Goal: Task Accomplishment & Management: Manage account settings

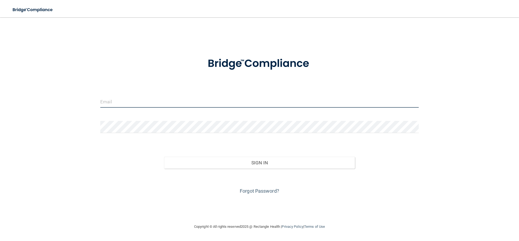
click at [118, 103] on input "email" at bounding box center [259, 102] width 318 height 12
click at [140, 101] on input "email" at bounding box center [259, 102] width 318 height 12
type input "[EMAIL_ADDRESS][DOMAIN_NAME]"
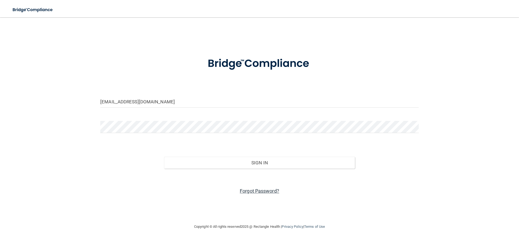
click at [247, 194] on link "Forgot Password?" at bounding box center [259, 191] width 39 height 6
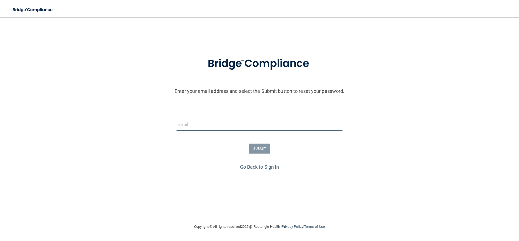
click at [237, 121] on input "email" at bounding box center [259, 125] width 166 height 12
type input "[EMAIL_ADDRESS][DOMAIN_NAME]"
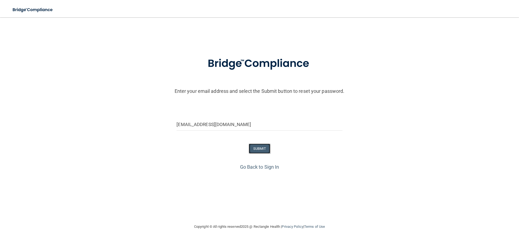
click at [265, 149] on button "SUBMIT" at bounding box center [260, 149] width 22 height 10
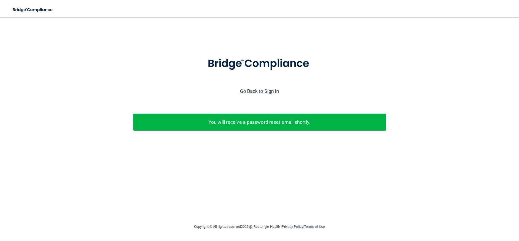
click at [261, 90] on link "Go Back to Sign In" at bounding box center [259, 91] width 39 height 6
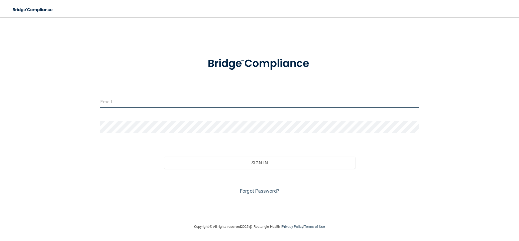
click at [153, 99] on input "email" at bounding box center [259, 102] width 318 height 12
type input "[EMAIL_ADDRESS][DOMAIN_NAME]"
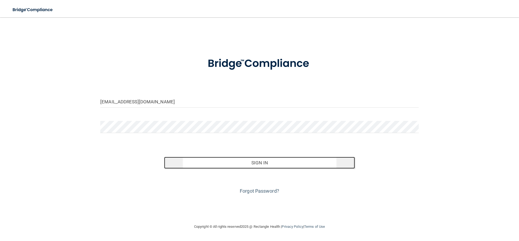
click at [259, 166] on button "Sign In" at bounding box center [259, 163] width 191 height 12
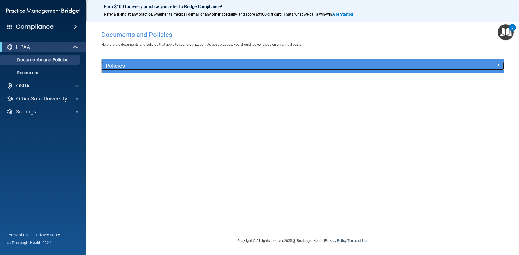
click at [500, 62] on div at bounding box center [453, 65] width 101 height 6
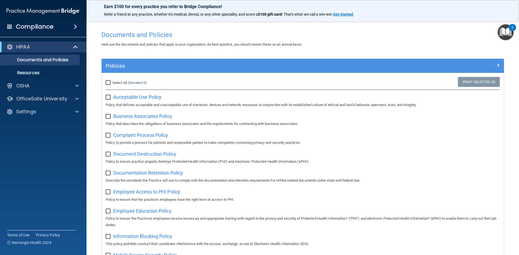
click at [511, 28] on div "2" at bounding box center [512, 31] width 2 height 7
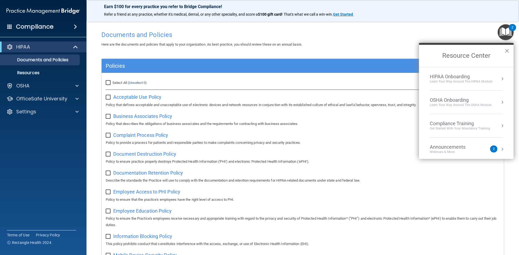
click at [466, 78] on div "HIPAA Onboarding" at bounding box center [461, 77] width 62 height 6
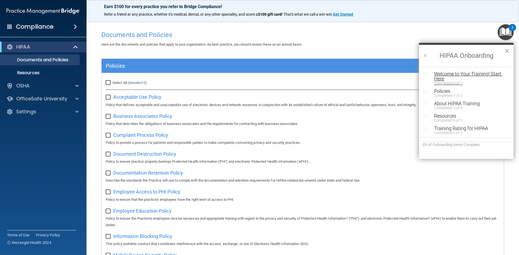
click at [465, 72] on div "Welcome to Your Training! Start Here" at bounding box center [468, 77] width 68 height 10
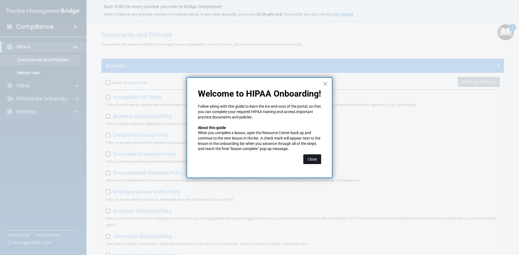
click at [309, 160] on button "Close" at bounding box center [312, 160] width 18 height 10
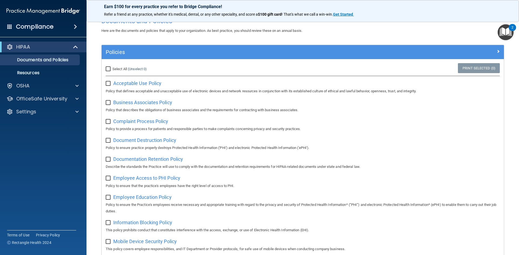
scroll to position [13, 0]
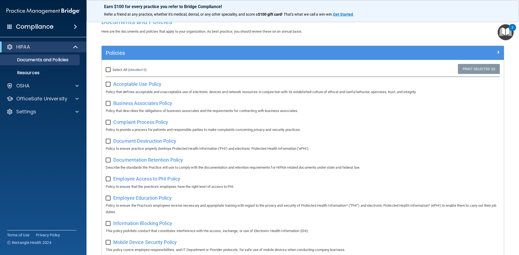
click at [109, 70] on input "Select All (Unselect 0) Unselect All" at bounding box center [109, 70] width 6 height 4
checkbox input "true"
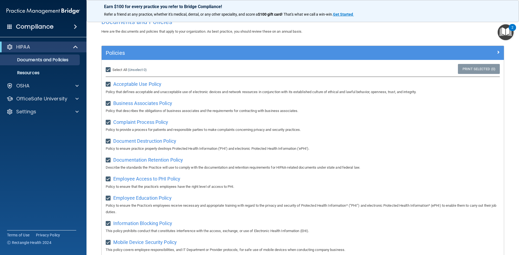
checkbox input "true"
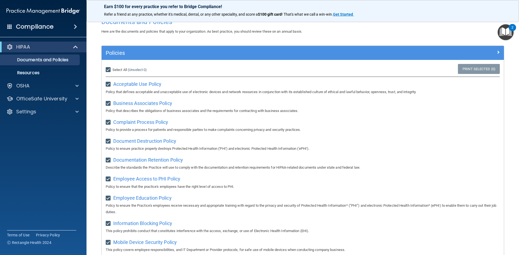
checkbox input "true"
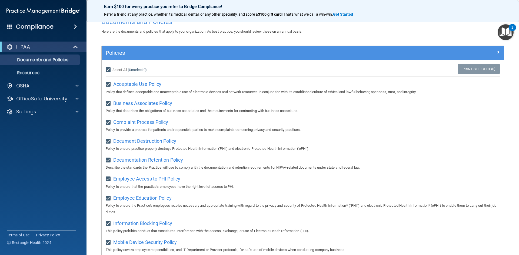
checkbox input "true"
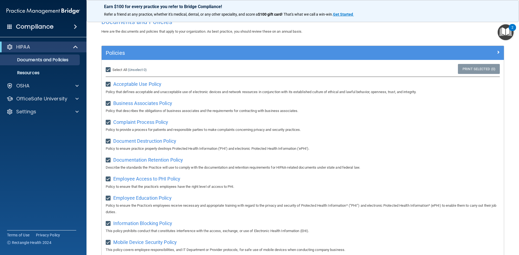
checkbox input "true"
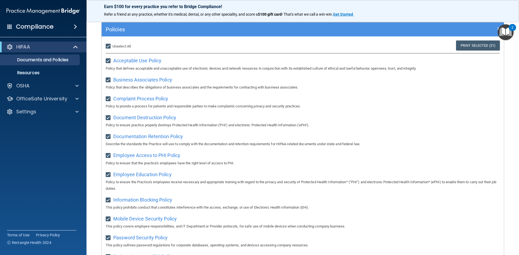
scroll to position [31, 0]
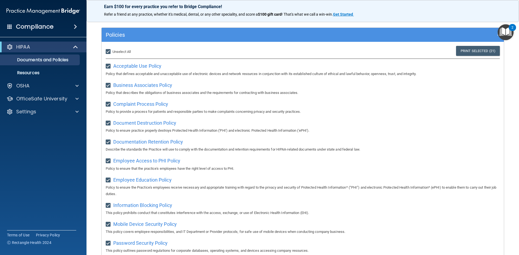
click at [107, 51] on input "Select All (Unselect 21) Unselect All" at bounding box center [109, 52] width 6 height 4
checkbox input "false"
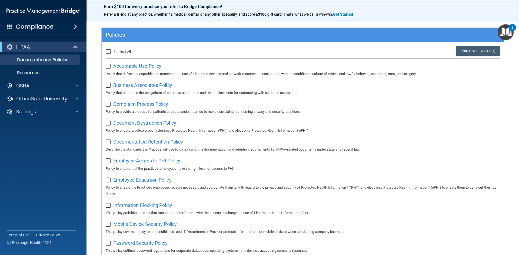
checkbox input "false"
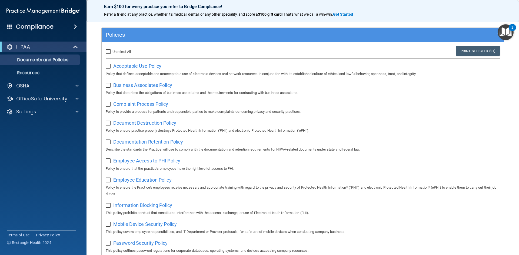
checkbox input "false"
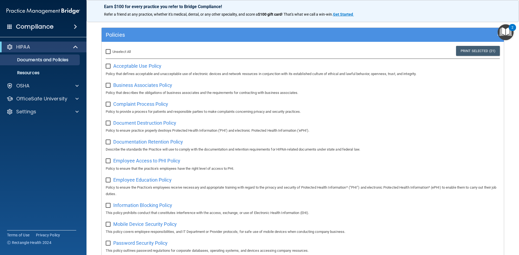
checkbox input "false"
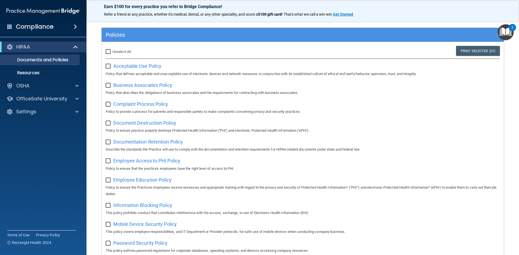
checkbox input "false"
click at [131, 66] on span "Acceptable Use Policy" at bounding box center [137, 66] width 48 height 6
click at [76, 45] on span at bounding box center [76, 47] width 5 height 6
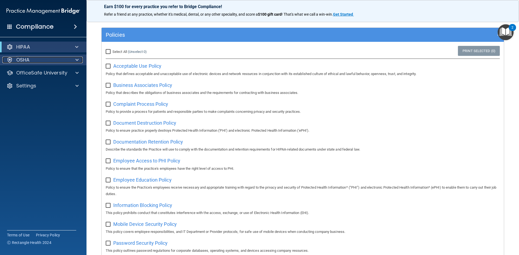
click at [75, 59] on div at bounding box center [76, 60] width 14 height 6
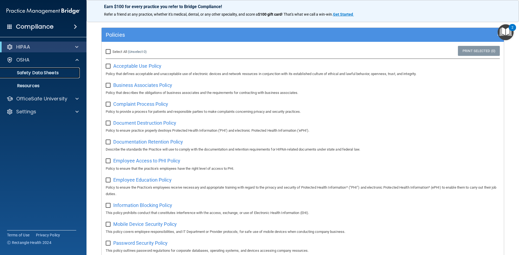
click at [70, 75] on p "Safety Data Sheets" at bounding box center [41, 72] width 74 height 5
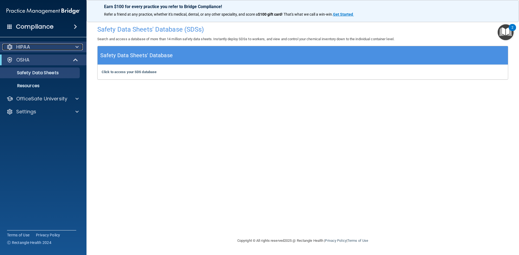
click at [77, 45] on span at bounding box center [76, 47] width 3 height 6
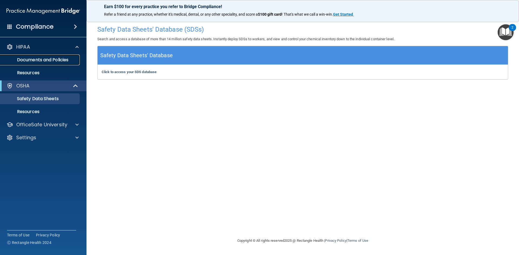
click at [75, 61] on p "Documents and Policies" at bounding box center [41, 59] width 74 height 5
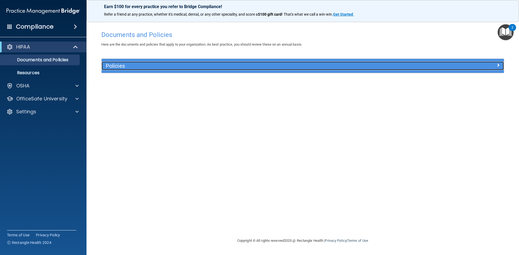
click at [413, 64] on div at bounding box center [453, 65] width 101 height 6
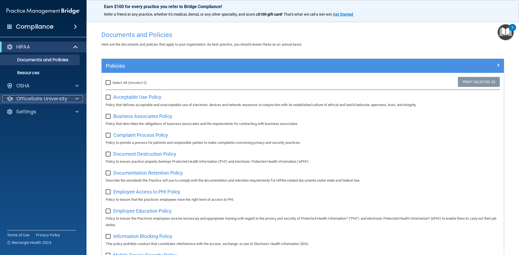
click at [76, 101] on span at bounding box center [76, 99] width 3 height 6
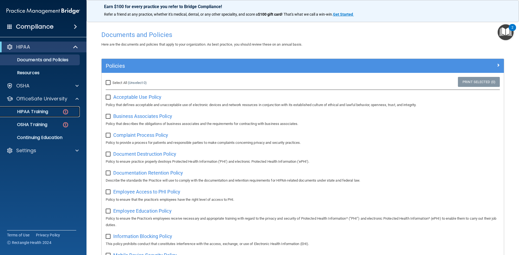
click at [65, 113] on img at bounding box center [65, 112] width 7 height 7
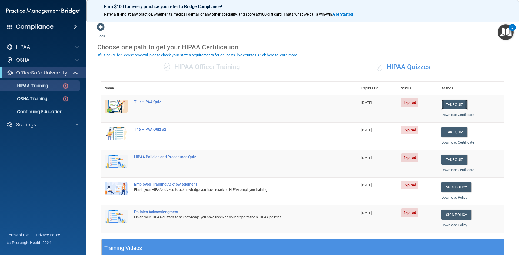
click at [456, 106] on button "Take Quiz" at bounding box center [454, 105] width 26 height 10
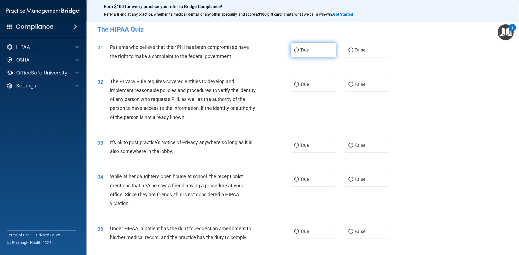
click at [301, 49] on span "True" at bounding box center [304, 50] width 8 height 5
click at [299, 49] on input "True" at bounding box center [296, 50] width 5 height 4
radio input "true"
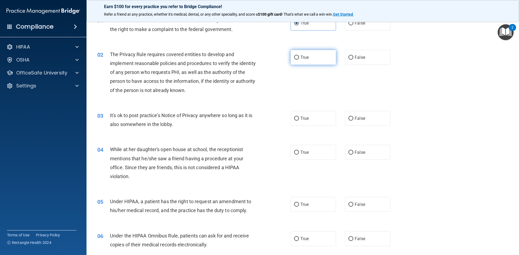
click at [298, 58] on label "True" at bounding box center [313, 57] width 45 height 15
click at [298, 58] on input "True" at bounding box center [296, 58] width 5 height 4
radio input "true"
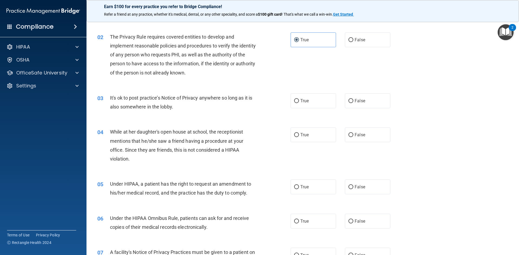
scroll to position [54, 0]
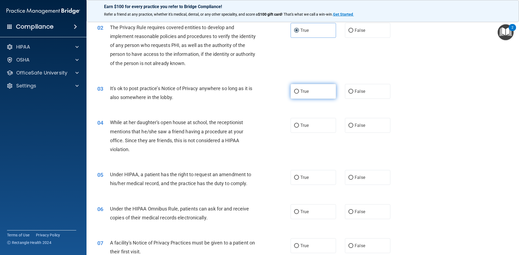
click at [302, 91] on span "True" at bounding box center [304, 91] width 8 height 5
click at [299, 91] on input "True" at bounding box center [296, 92] width 5 height 4
radio input "true"
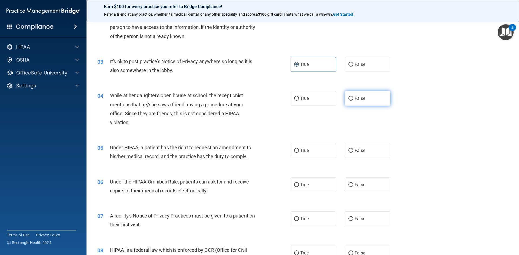
click at [355, 99] on span "False" at bounding box center [360, 98] width 11 height 5
click at [352, 99] on input "False" at bounding box center [350, 99] width 5 height 4
radio input "true"
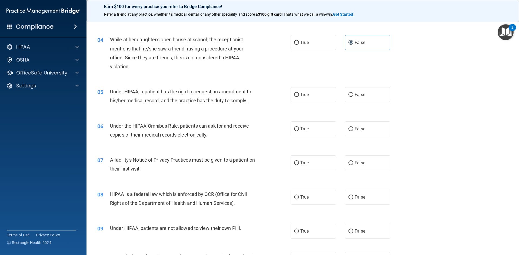
scroll to position [135, 0]
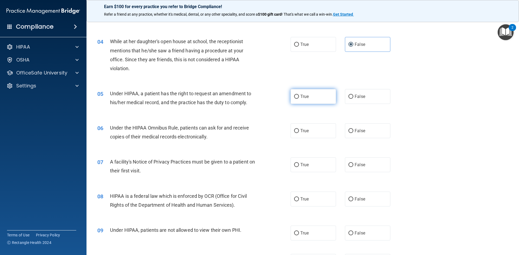
click at [296, 97] on input "True" at bounding box center [296, 97] width 5 height 4
radio input "true"
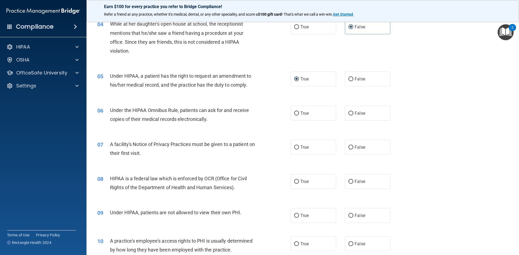
scroll to position [162, 0]
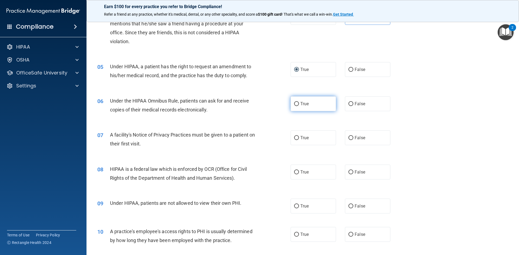
click at [300, 105] on span "True" at bounding box center [304, 103] width 8 height 5
click at [299, 105] on input "True" at bounding box center [296, 104] width 5 height 4
radio input "true"
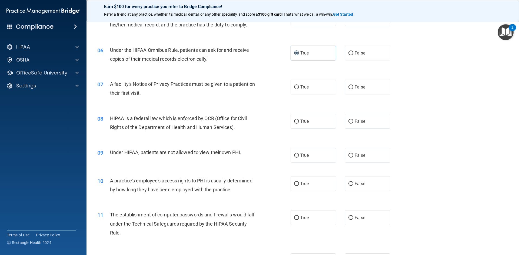
scroll to position [216, 0]
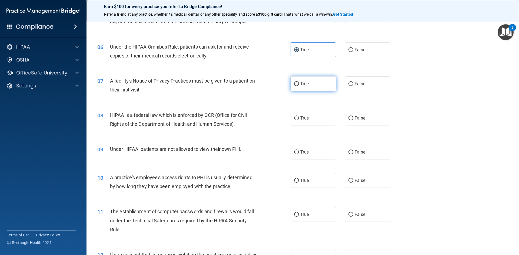
click at [301, 85] on span "True" at bounding box center [304, 83] width 8 height 5
click at [299, 85] on input "True" at bounding box center [296, 84] width 5 height 4
radio input "true"
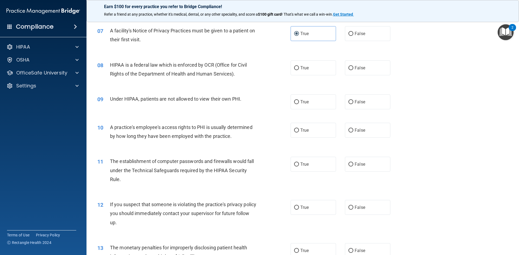
scroll to position [270, 0]
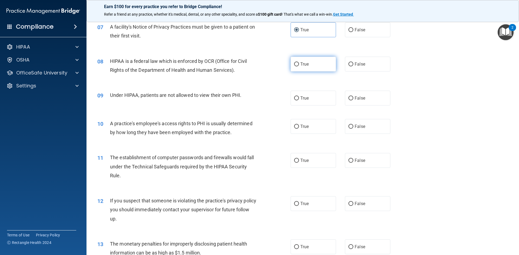
click at [294, 64] on input "True" at bounding box center [296, 64] width 5 height 4
radio input "true"
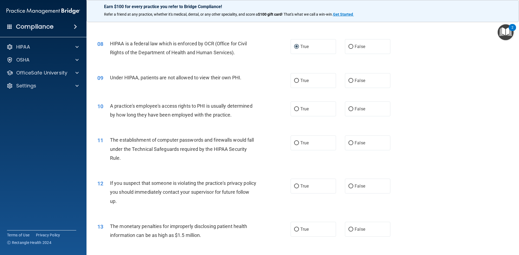
scroll to position [297, 0]
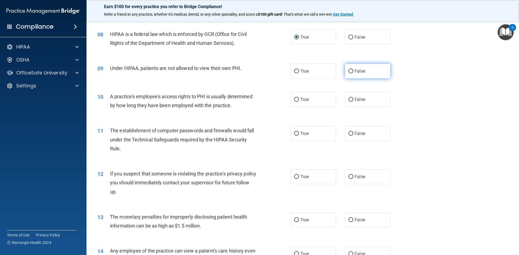
click at [355, 73] on span "False" at bounding box center [360, 71] width 11 height 5
click at [352, 73] on input "False" at bounding box center [350, 71] width 5 height 4
radio input "true"
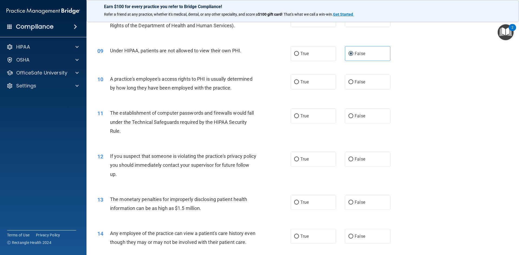
scroll to position [324, 0]
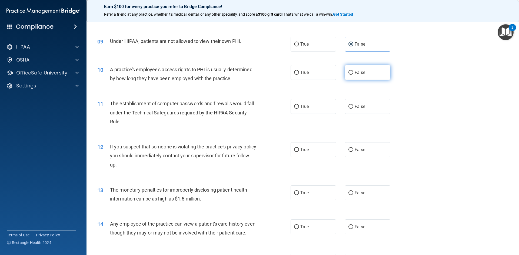
click at [348, 74] on input "False" at bounding box center [350, 73] width 5 height 4
radio input "true"
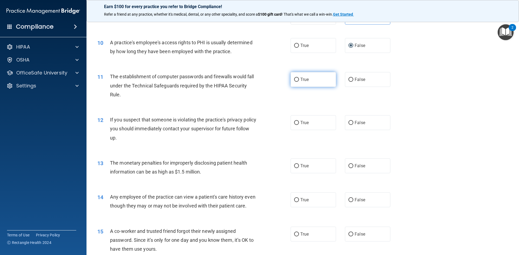
click at [309, 77] on label "True" at bounding box center [313, 79] width 45 height 15
click at [299, 78] on input "True" at bounding box center [296, 80] width 5 height 4
radio input "true"
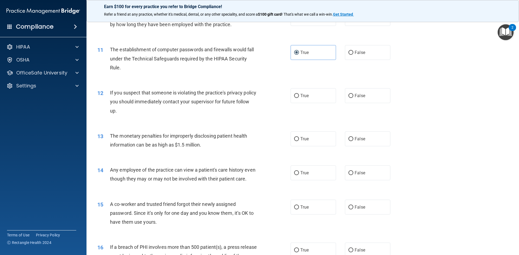
scroll to position [405, 0]
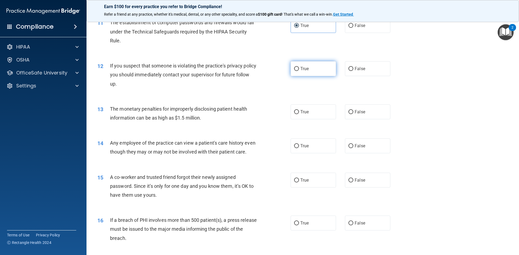
click at [294, 67] on input "True" at bounding box center [296, 69] width 5 height 4
radio input "true"
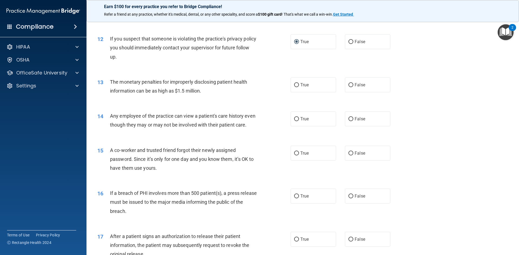
scroll to position [459, 0]
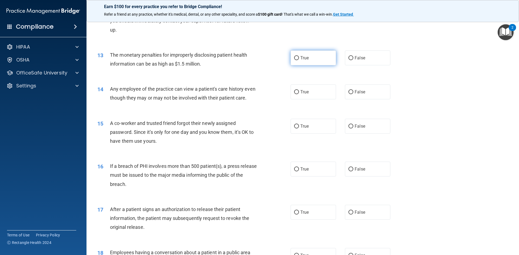
click at [294, 60] on input "True" at bounding box center [296, 58] width 5 height 4
radio input "true"
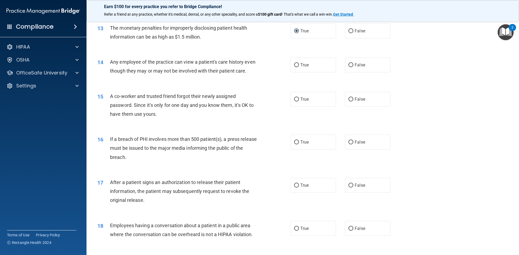
scroll to position [513, 0]
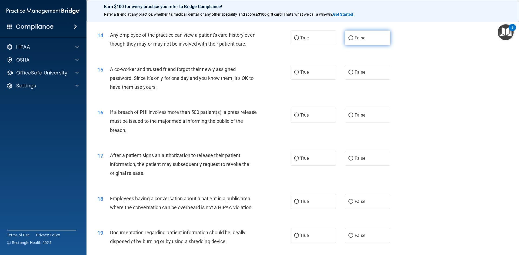
click at [350, 37] on input "False" at bounding box center [350, 38] width 5 height 4
radio input "true"
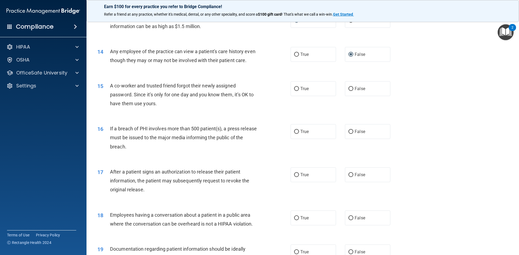
scroll to position [486, 0]
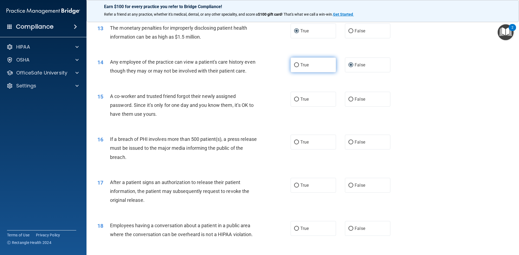
click at [296, 66] on input "True" at bounding box center [296, 65] width 5 height 4
radio input "true"
radio input "false"
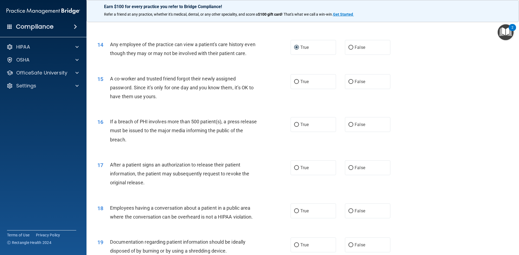
scroll to position [513, 0]
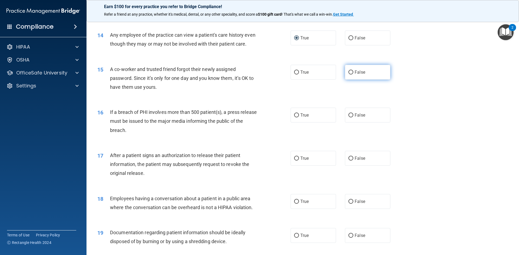
click at [352, 80] on label "False" at bounding box center [367, 72] width 45 height 15
click at [352, 75] on input "False" at bounding box center [350, 73] width 5 height 4
radio input "true"
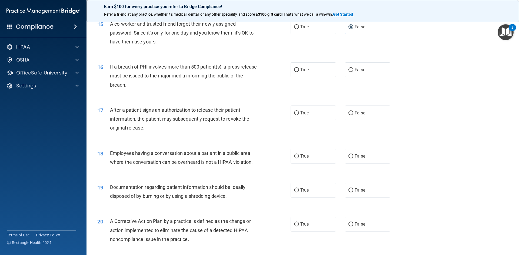
scroll to position [568, 0]
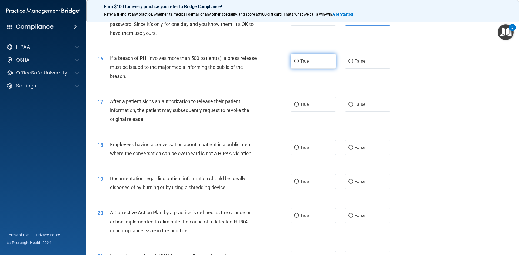
click at [291, 69] on label "True" at bounding box center [313, 61] width 45 height 15
click at [294, 64] on input "True" at bounding box center [296, 61] width 5 height 4
radio input "true"
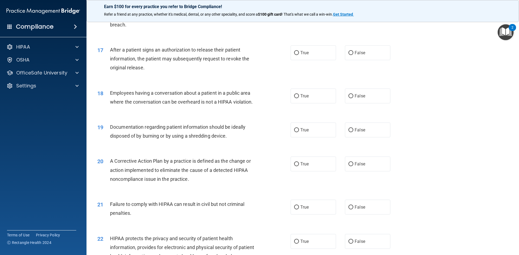
scroll to position [622, 0]
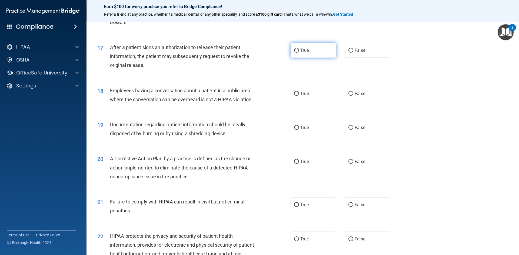
click at [295, 53] on input "True" at bounding box center [296, 51] width 5 height 4
radio input "true"
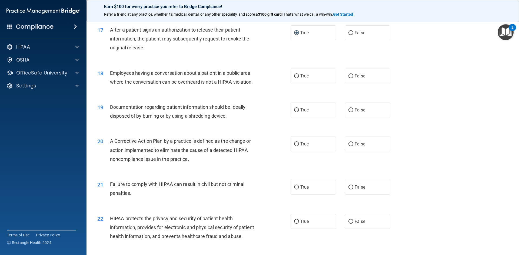
scroll to position [649, 0]
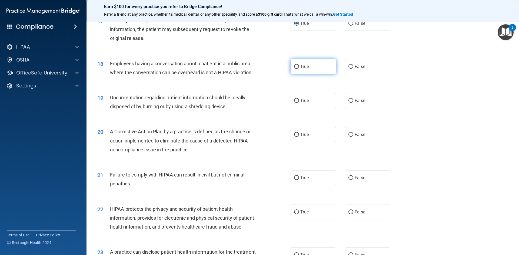
click at [309, 74] on label "True" at bounding box center [313, 66] width 45 height 15
click at [299, 69] on input "True" at bounding box center [296, 67] width 5 height 4
radio input "true"
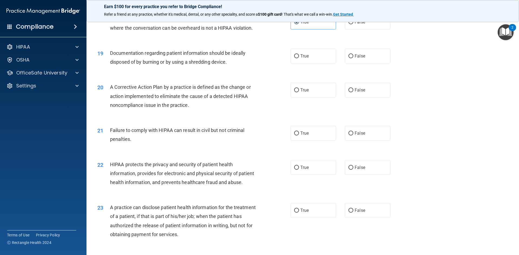
scroll to position [703, 0]
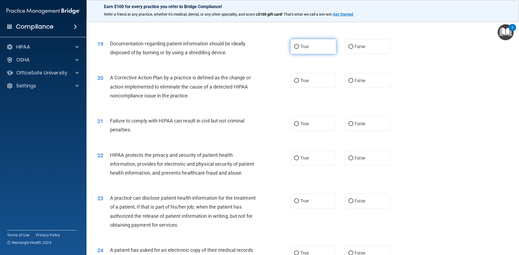
click at [300, 49] on span "True" at bounding box center [304, 46] width 8 height 5
click at [299, 49] on input "True" at bounding box center [296, 47] width 5 height 4
radio input "true"
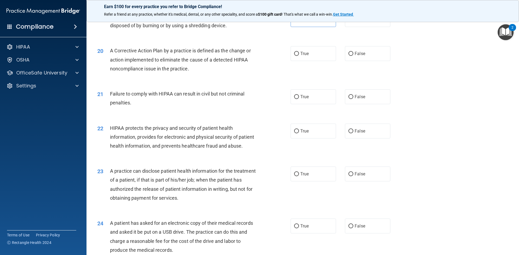
scroll to position [757, 0]
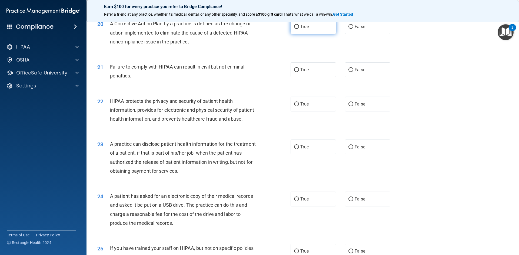
click at [291, 34] on label "True" at bounding box center [313, 26] width 45 height 15
click at [294, 29] on input "True" at bounding box center [296, 27] width 5 height 4
radio input "true"
click at [294, 29] on input "True" at bounding box center [296, 27] width 5 height 4
click at [366, 77] on label "False" at bounding box center [367, 69] width 45 height 15
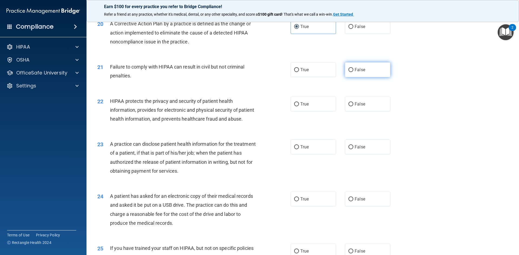
click at [353, 72] on input "False" at bounding box center [350, 70] width 5 height 4
radio input "true"
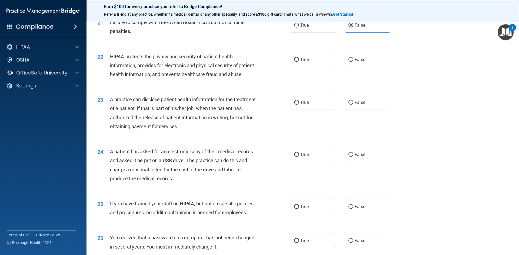
scroll to position [811, 0]
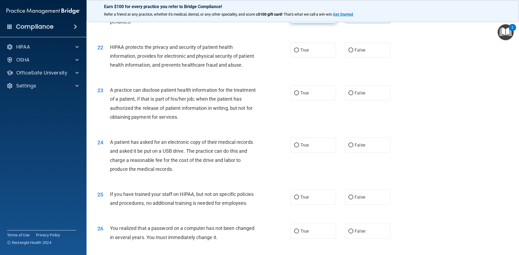
click at [294, 18] on input "True" at bounding box center [296, 16] width 5 height 4
radio input "true"
radio input "false"
click at [305, 53] on span "True" at bounding box center [304, 50] width 8 height 5
click at [299, 52] on input "True" at bounding box center [296, 50] width 5 height 4
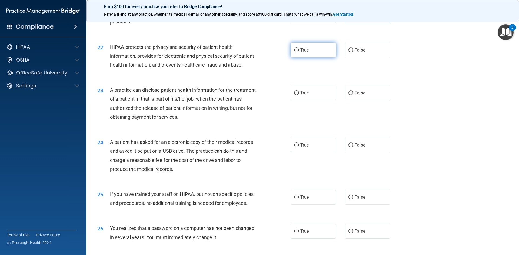
radio input "true"
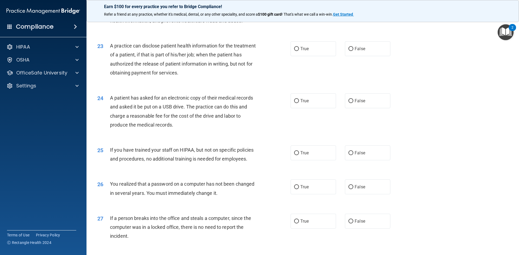
scroll to position [865, 0]
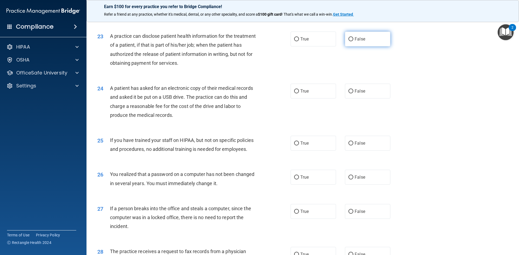
click at [366, 46] on label "False" at bounding box center [367, 39] width 45 height 15
click at [353, 41] on input "False" at bounding box center [350, 39] width 5 height 4
radio input "true"
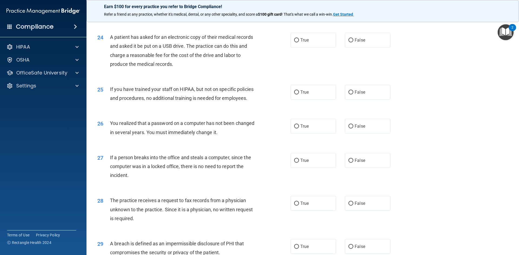
scroll to position [919, 0]
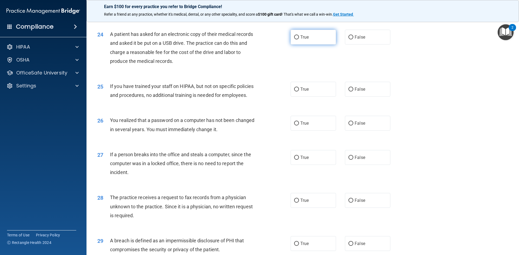
click at [308, 45] on label "True" at bounding box center [313, 37] width 45 height 15
click at [299, 39] on input "True" at bounding box center [296, 37] width 5 height 4
radio input "true"
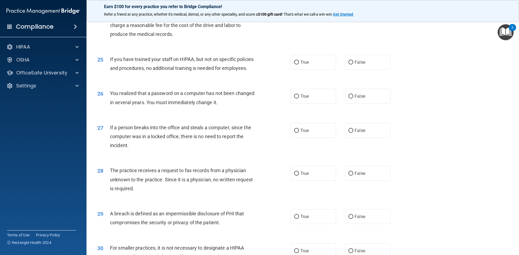
scroll to position [973, 0]
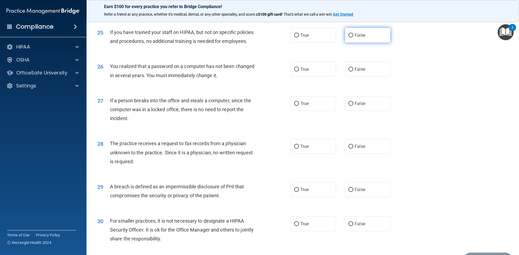
click at [350, 38] on input "False" at bounding box center [350, 36] width 5 height 4
radio input "true"
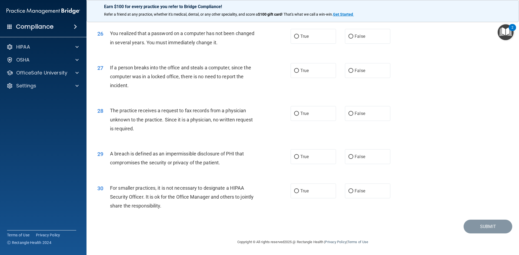
scroll to position [1024, 0]
click at [294, 36] on input "True" at bounding box center [296, 37] width 5 height 4
radio input "true"
click at [350, 70] on input "False" at bounding box center [350, 71] width 5 height 4
radio input "true"
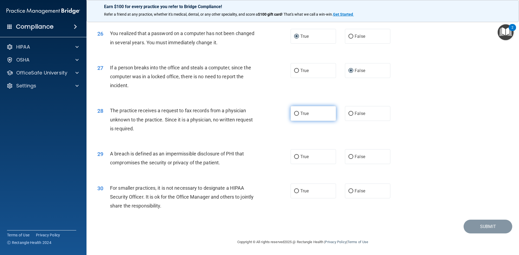
click at [312, 111] on label "True" at bounding box center [313, 113] width 45 height 15
click at [299, 112] on input "True" at bounding box center [296, 114] width 5 height 4
radio input "true"
click at [356, 159] on span "False" at bounding box center [360, 156] width 11 height 5
click at [353, 159] on input "False" at bounding box center [350, 157] width 5 height 4
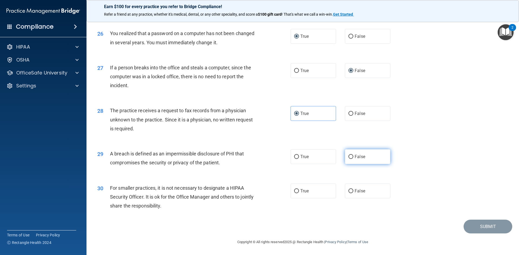
radio input "true"
click at [350, 191] on input "False" at bounding box center [350, 191] width 5 height 4
radio input "true"
click at [485, 227] on button "Submit" at bounding box center [487, 227] width 49 height 14
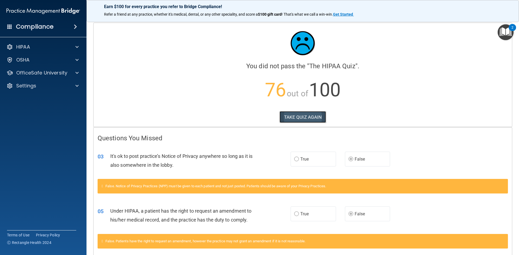
click at [303, 119] on button "TAKE QUIZ AGAIN" at bounding box center [302, 117] width 47 height 12
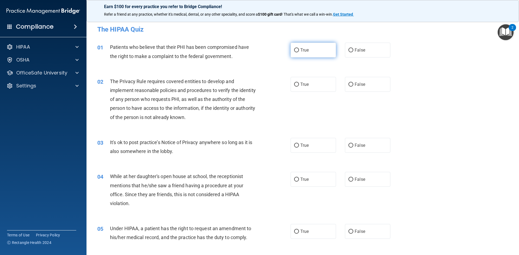
click at [300, 49] on span "True" at bounding box center [304, 50] width 8 height 5
click at [299, 49] on input "True" at bounding box center [296, 50] width 5 height 4
radio input "true"
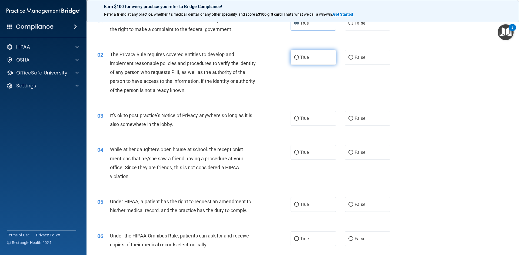
click at [294, 59] on input "True" at bounding box center [296, 58] width 5 height 4
radio input "true"
click at [357, 118] on span "False" at bounding box center [360, 118] width 11 height 5
click at [353, 118] on input "False" at bounding box center [350, 119] width 5 height 4
radio input "true"
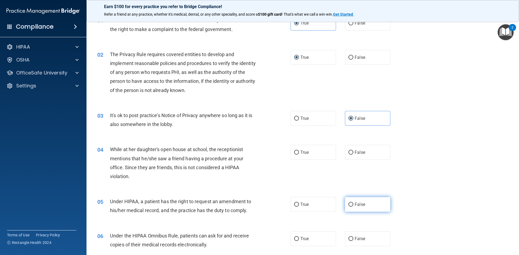
click at [350, 204] on input "False" at bounding box center [350, 205] width 5 height 4
radio input "true"
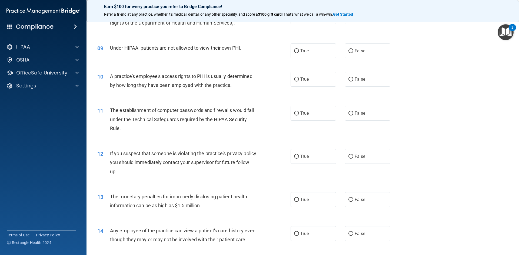
scroll to position [351, 0]
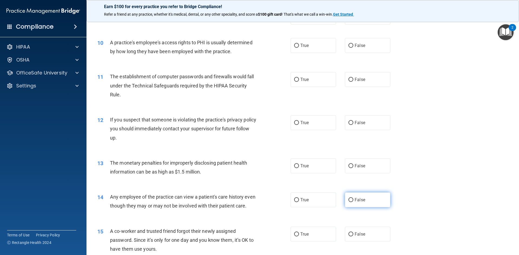
click at [358, 202] on span "False" at bounding box center [360, 200] width 11 height 5
click at [353, 202] on input "False" at bounding box center [350, 200] width 5 height 4
radio input "true"
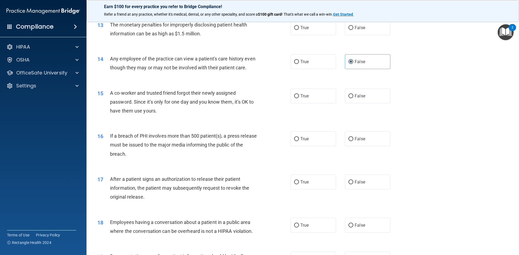
scroll to position [513, 0]
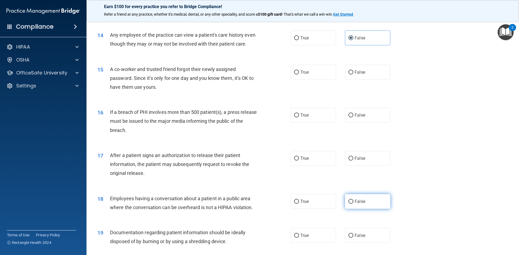
click at [353, 209] on label "False" at bounding box center [367, 201] width 45 height 15
click at [353, 204] on input "False" at bounding box center [350, 202] width 5 height 4
radio input "true"
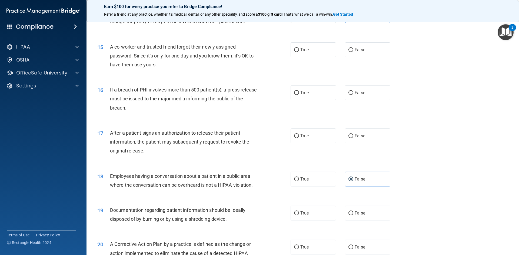
scroll to position [622, 0]
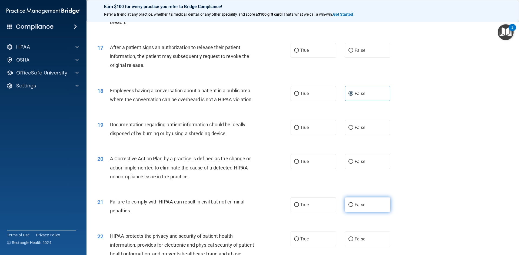
click at [348, 207] on input "False" at bounding box center [350, 205] width 5 height 4
radio input "true"
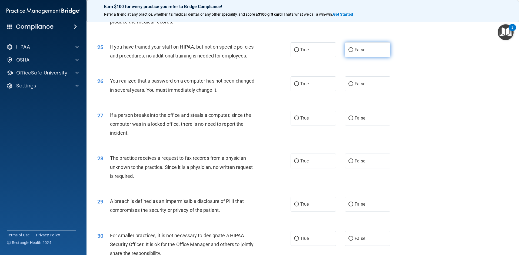
scroll to position [973, 0]
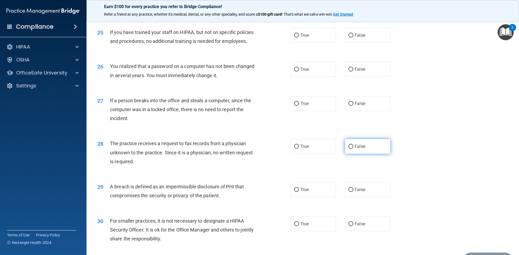
click at [347, 154] on label "False" at bounding box center [367, 146] width 45 height 15
click at [348, 149] on input "False" at bounding box center [350, 147] width 5 height 4
radio input "true"
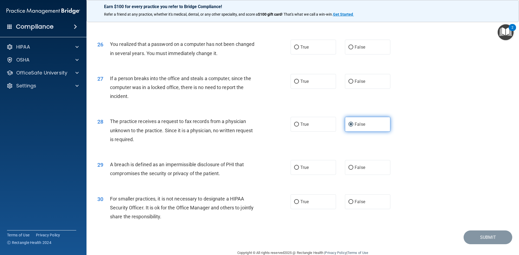
scroll to position [1024, 0]
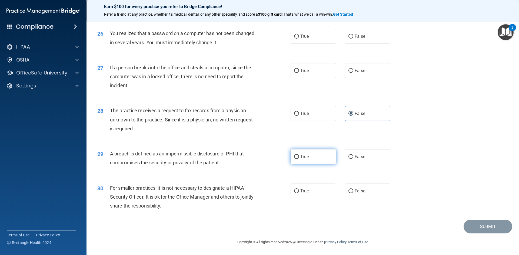
click at [294, 159] on input "True" at bounding box center [296, 157] width 5 height 4
radio input "true"
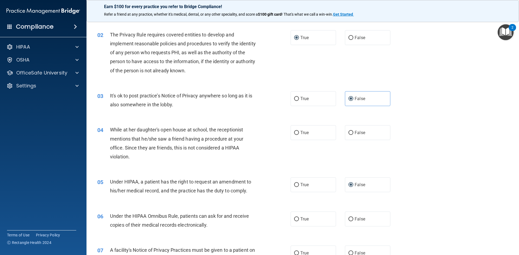
scroll to position [54, 0]
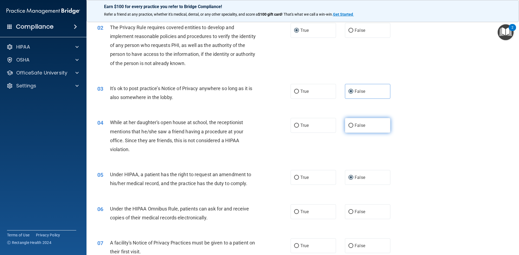
click at [355, 127] on span "False" at bounding box center [360, 125] width 11 height 5
click at [353, 127] on input "False" at bounding box center [350, 126] width 5 height 4
radio input "true"
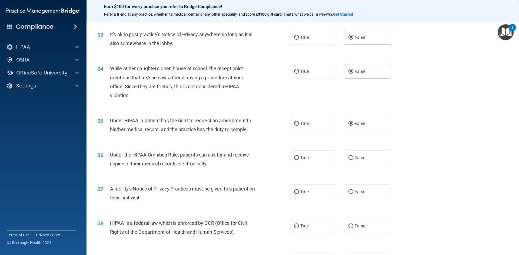
scroll to position [135, 0]
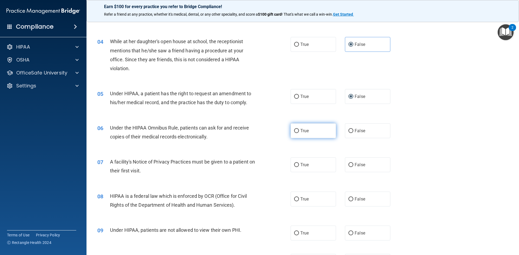
click at [295, 129] on input "True" at bounding box center [296, 131] width 5 height 4
radio input "true"
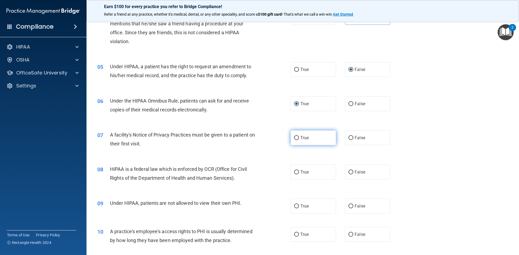
click at [294, 138] on input "True" at bounding box center [296, 138] width 5 height 4
radio input "true"
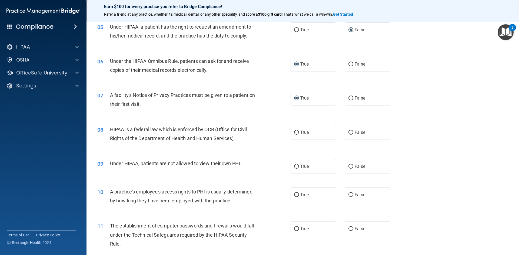
scroll to position [216, 0]
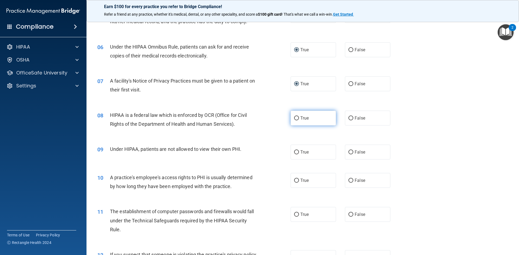
click at [297, 119] on input "True" at bounding box center [296, 118] width 5 height 4
radio input "true"
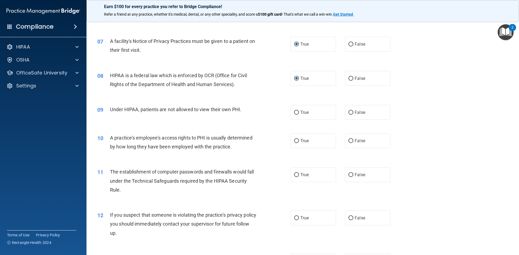
scroll to position [270, 0]
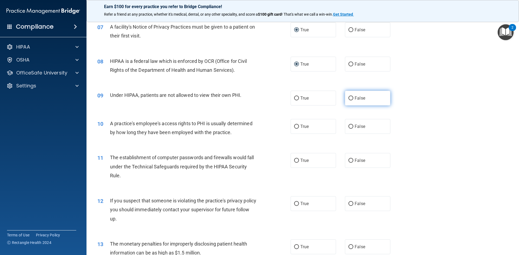
click at [351, 99] on input "False" at bounding box center [350, 98] width 5 height 4
radio input "true"
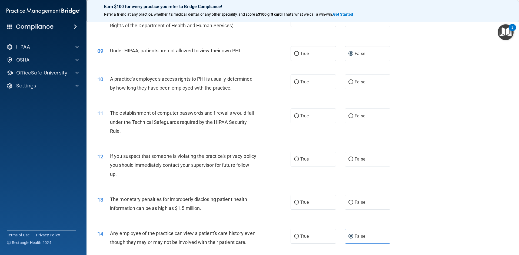
scroll to position [324, 0]
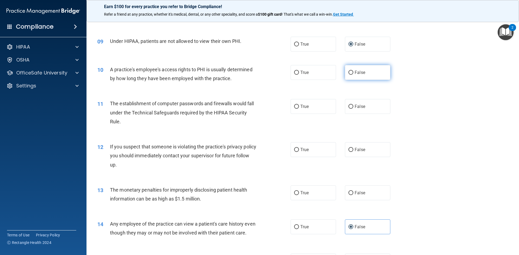
click at [348, 72] on input "False" at bounding box center [350, 73] width 5 height 4
radio input "true"
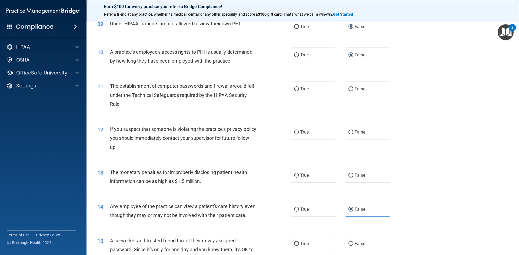
scroll to position [351, 0]
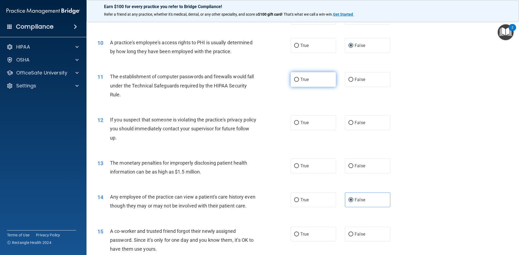
click at [295, 79] on input "True" at bounding box center [296, 80] width 5 height 4
radio input "true"
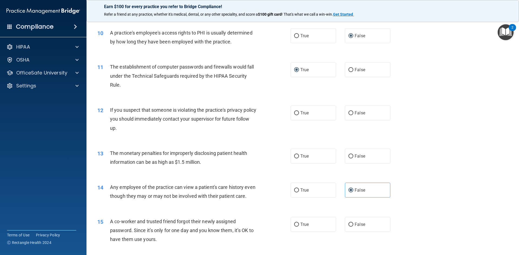
scroll to position [378, 0]
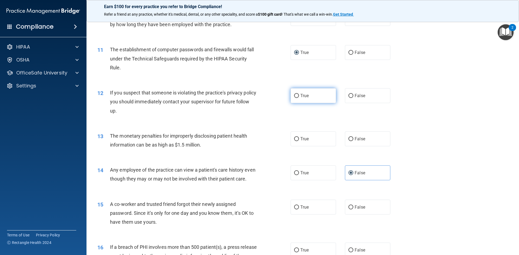
click at [296, 98] on input "True" at bounding box center [296, 96] width 5 height 4
radio input "true"
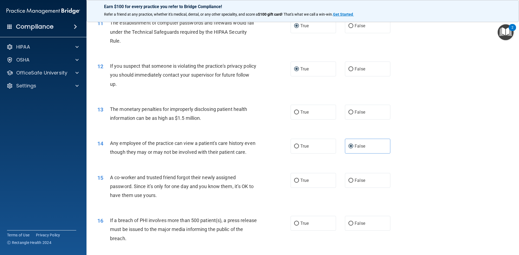
scroll to position [432, 0]
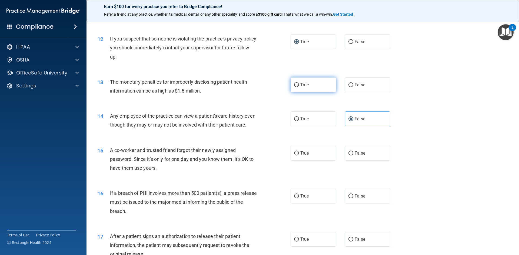
click at [296, 85] on input "True" at bounding box center [296, 85] width 5 height 4
radio input "true"
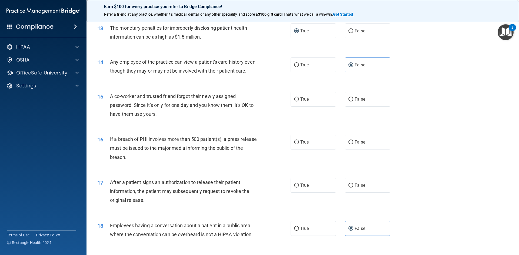
scroll to position [513, 0]
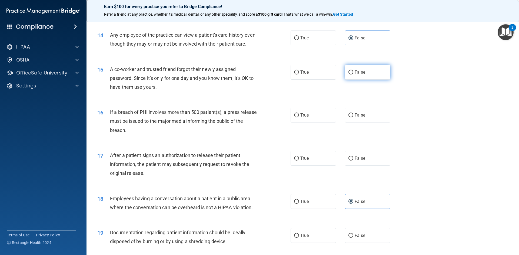
click at [357, 75] on span "False" at bounding box center [360, 72] width 11 height 5
click at [353, 75] on input "False" at bounding box center [350, 73] width 5 height 4
radio input "true"
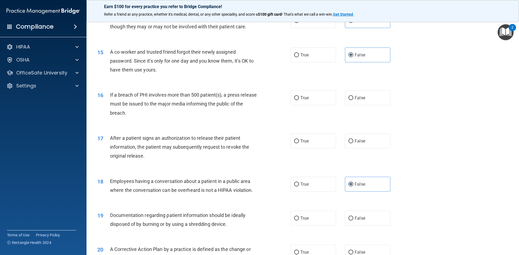
scroll to position [568, 0]
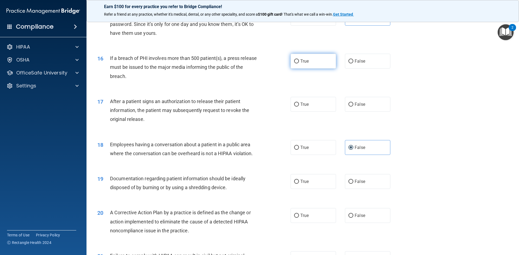
click at [295, 64] on input "True" at bounding box center [296, 61] width 5 height 4
radio input "true"
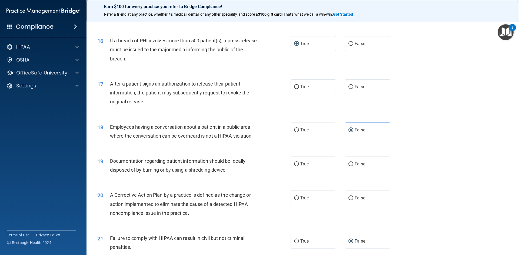
scroll to position [595, 0]
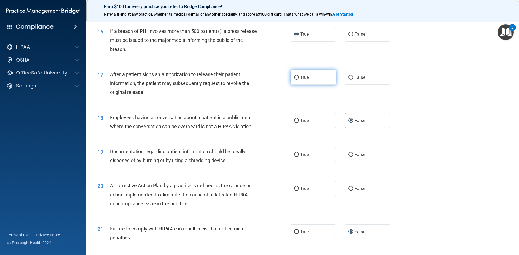
click at [301, 80] on span "True" at bounding box center [304, 77] width 8 height 5
click at [299, 80] on input "True" at bounding box center [296, 78] width 5 height 4
radio input "true"
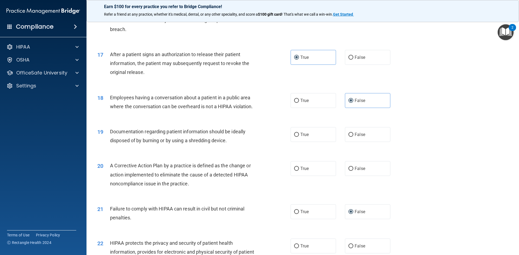
scroll to position [649, 0]
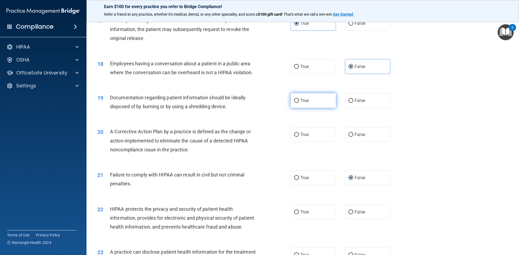
click at [304, 103] on span "True" at bounding box center [304, 100] width 8 height 5
click at [299, 103] on input "True" at bounding box center [296, 101] width 5 height 4
radio input "true"
click at [306, 137] on span "True" at bounding box center [304, 134] width 8 height 5
click at [299, 137] on input "True" at bounding box center [296, 135] width 5 height 4
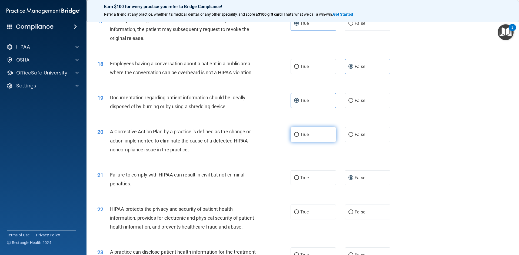
radio input "true"
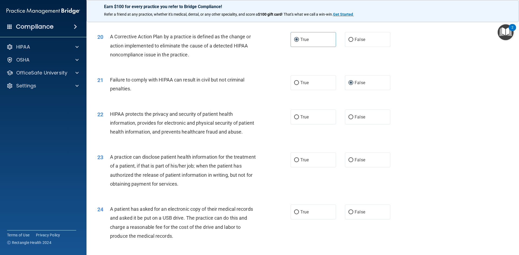
scroll to position [757, 0]
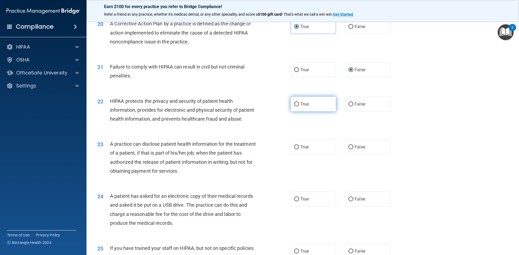
click at [298, 110] on label "True" at bounding box center [313, 104] width 45 height 15
click at [298, 106] on input "True" at bounding box center [296, 104] width 5 height 4
radio input "true"
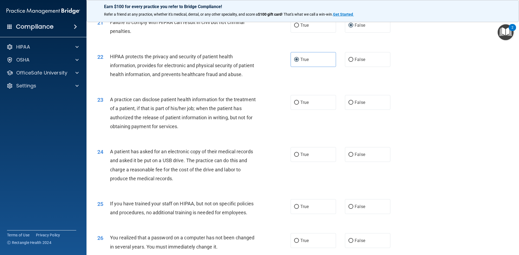
scroll to position [811, 0]
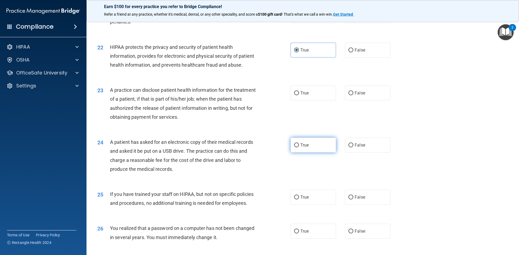
click at [297, 153] on label "True" at bounding box center [313, 145] width 45 height 15
click at [297, 148] on input "True" at bounding box center [296, 146] width 5 height 4
radio input "true"
click at [359, 200] on span "False" at bounding box center [360, 197] width 11 height 5
click at [353, 200] on input "False" at bounding box center [350, 198] width 5 height 4
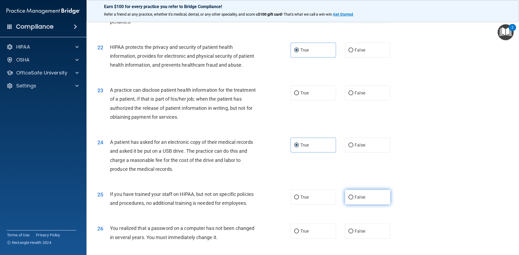
radio input "true"
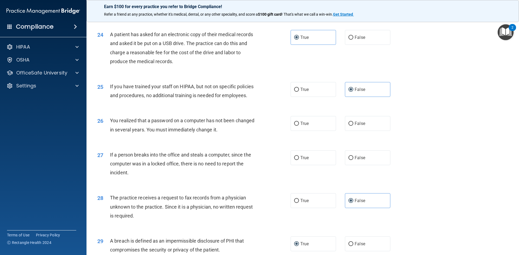
scroll to position [919, 0]
click at [305, 126] on span "True" at bounding box center [304, 123] width 8 height 5
click at [299, 126] on input "True" at bounding box center [296, 124] width 5 height 4
radio input "true"
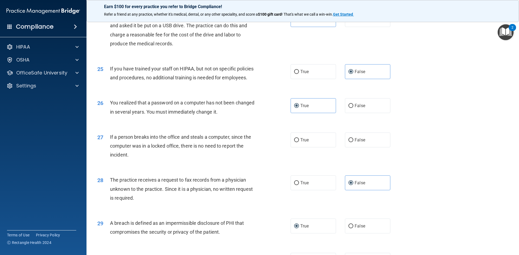
scroll to position [946, 0]
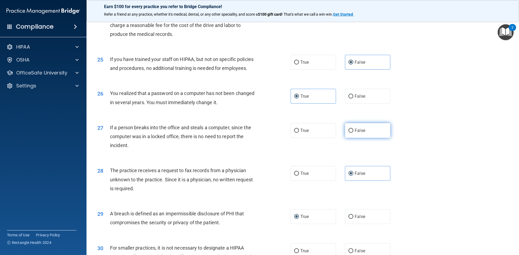
click at [349, 133] on input "False" at bounding box center [350, 131] width 5 height 4
radio input "true"
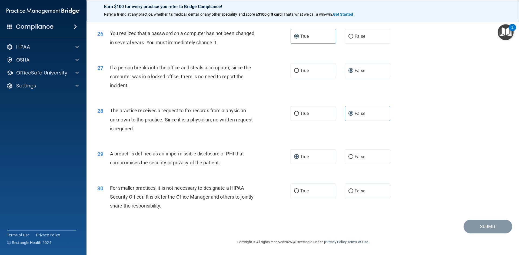
scroll to position [1024, 0]
click at [348, 191] on input "False" at bounding box center [350, 191] width 5 height 4
radio input "true"
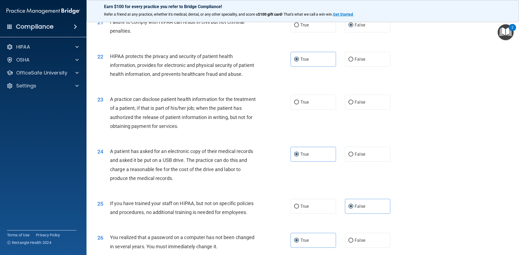
scroll to position [780, 0]
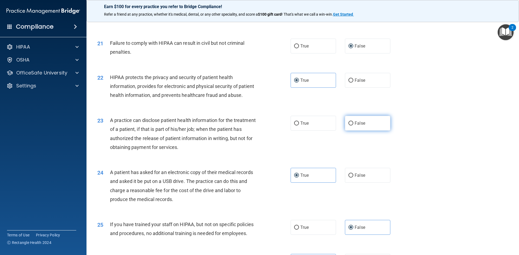
click at [351, 131] on label "False" at bounding box center [367, 123] width 45 height 15
click at [351, 126] on input "False" at bounding box center [350, 124] width 5 height 4
radio input "true"
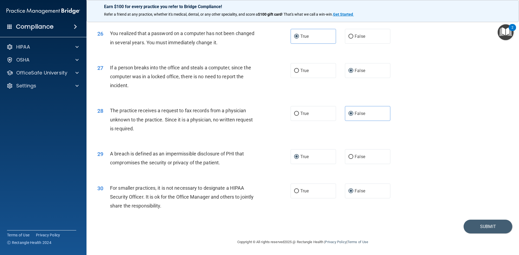
scroll to position [1024, 0]
click at [478, 228] on button "Submit" at bounding box center [487, 227] width 49 height 14
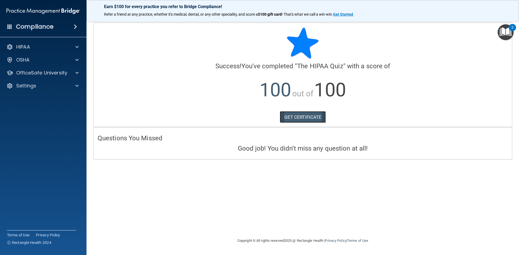
click at [302, 120] on link "GET CERTIFICATE" at bounding box center [303, 117] width 46 height 12
click at [39, 74] on p "OfficeSafe University" at bounding box center [41, 73] width 51 height 6
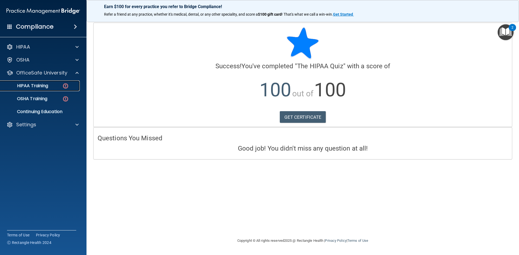
click at [41, 85] on p "HIPAA Training" at bounding box center [26, 85] width 45 height 5
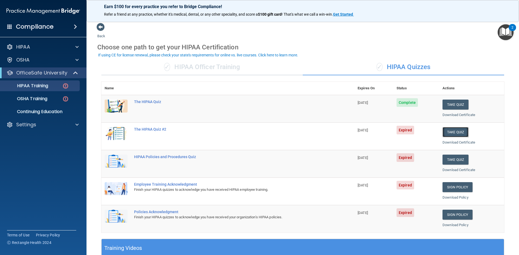
click at [453, 131] on button "Take Quiz" at bounding box center [455, 132] width 26 height 10
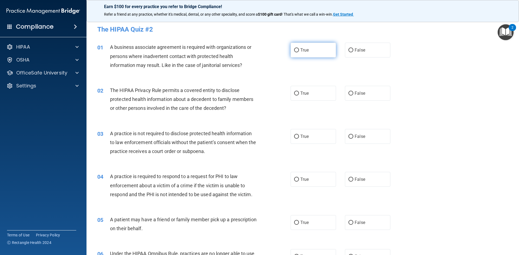
click at [296, 50] on input "True" at bounding box center [296, 50] width 5 height 4
radio input "true"
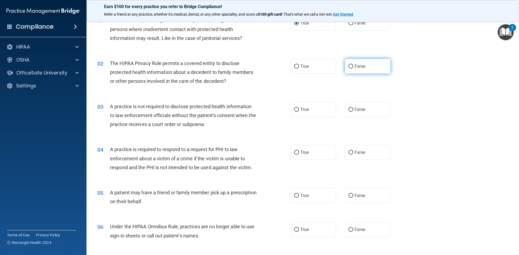
click at [349, 65] on input "False" at bounding box center [350, 67] width 5 height 4
radio input "true"
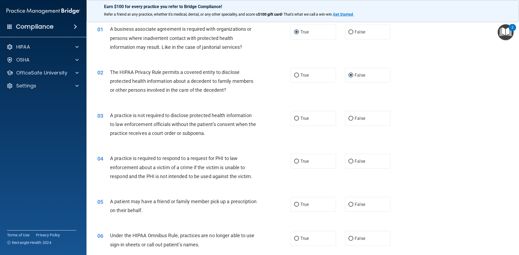
scroll to position [0, 0]
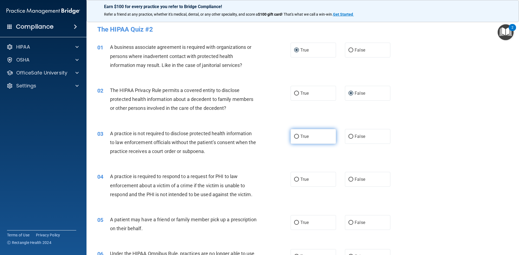
click at [298, 138] on label "True" at bounding box center [313, 136] width 45 height 15
click at [298, 138] on input "True" at bounding box center [296, 137] width 5 height 4
radio input "true"
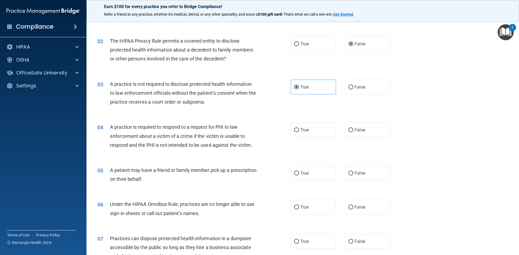
scroll to position [54, 0]
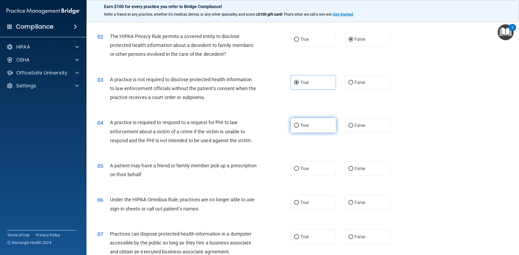
click at [312, 122] on label "True" at bounding box center [313, 125] width 45 height 15
click at [299, 124] on input "True" at bounding box center [296, 126] width 5 height 4
radio input "true"
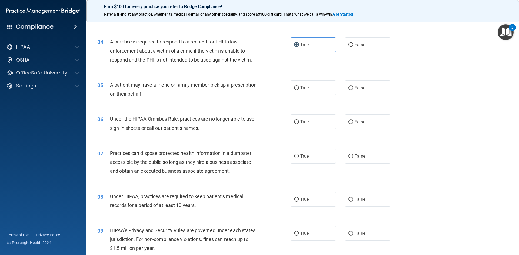
scroll to position [135, 0]
click at [296, 89] on input "True" at bounding box center [296, 88] width 5 height 4
radio input "true"
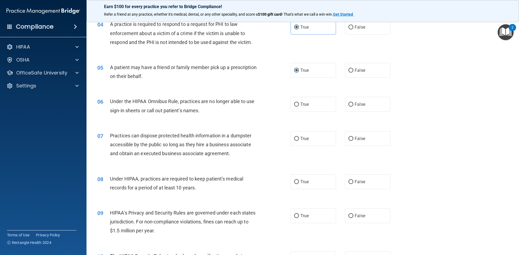
scroll to position [162, 0]
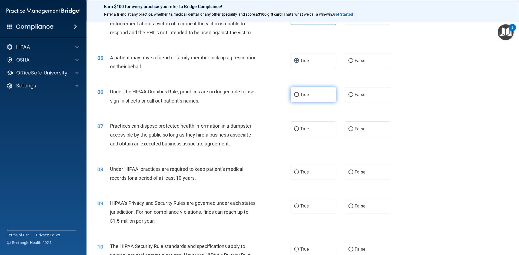
click at [310, 94] on label "True" at bounding box center [313, 94] width 45 height 15
click at [299, 94] on input "True" at bounding box center [296, 95] width 5 height 4
radio input "true"
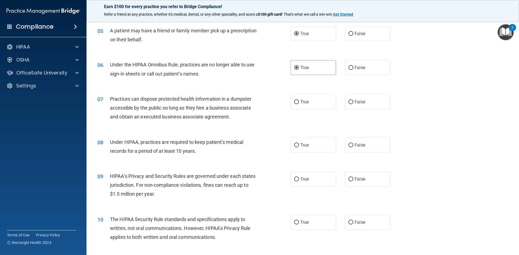
scroll to position [216, 0]
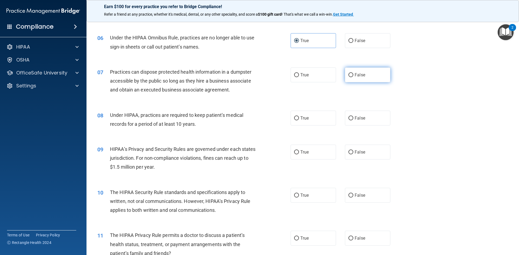
click at [348, 74] on input "False" at bounding box center [350, 75] width 5 height 4
radio input "true"
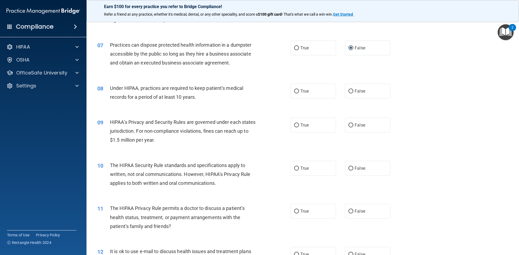
scroll to position [270, 0]
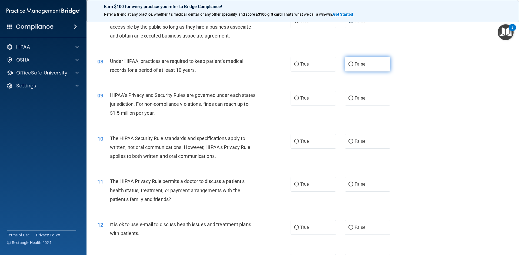
click at [355, 65] on span "False" at bounding box center [360, 64] width 11 height 5
click at [353, 65] on input "False" at bounding box center [350, 64] width 5 height 4
radio input "true"
click at [305, 99] on span "True" at bounding box center [304, 98] width 8 height 5
click at [299, 99] on input "True" at bounding box center [296, 98] width 5 height 4
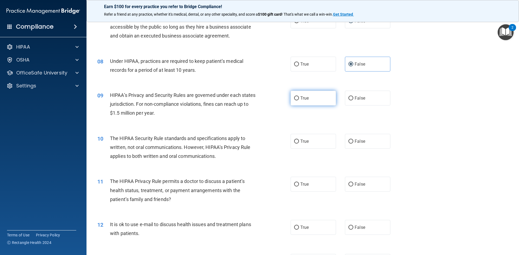
radio input "true"
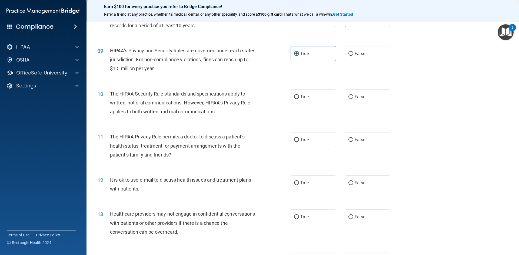
scroll to position [324, 0]
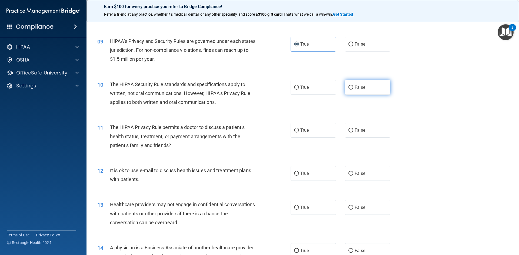
click at [355, 87] on span "False" at bounding box center [360, 87] width 11 height 5
click at [352, 87] on input "False" at bounding box center [350, 88] width 5 height 4
radio input "true"
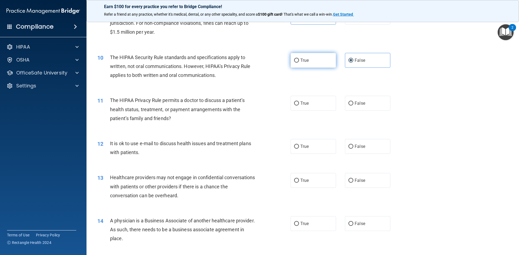
click at [295, 61] on input "True" at bounding box center [296, 61] width 5 height 4
radio input "true"
radio input "false"
click at [351, 103] on input "False" at bounding box center [350, 104] width 5 height 4
radio input "true"
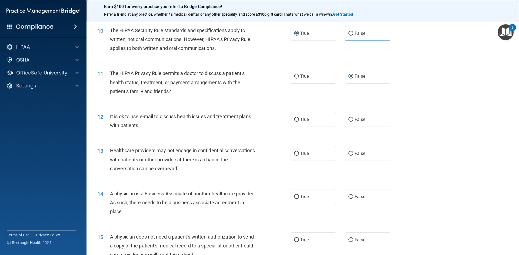
scroll to position [405, 0]
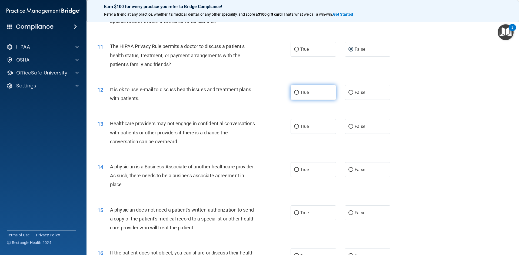
click at [303, 92] on span "True" at bounding box center [304, 92] width 8 height 5
click at [299, 92] on input "True" at bounding box center [296, 93] width 5 height 4
radio input "true"
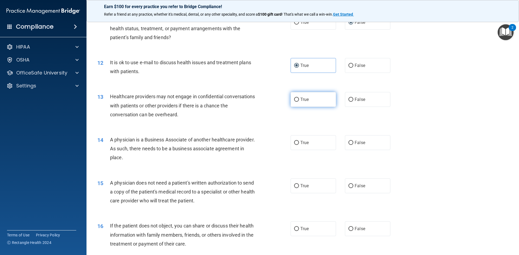
click at [297, 99] on input "True" at bounding box center [296, 100] width 5 height 4
radio input "true"
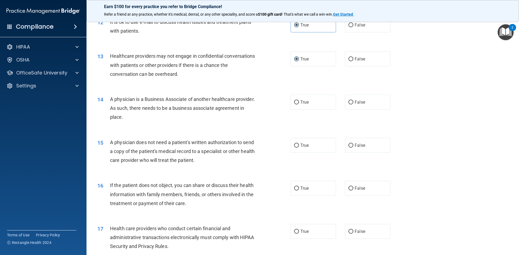
scroll to position [486, 0]
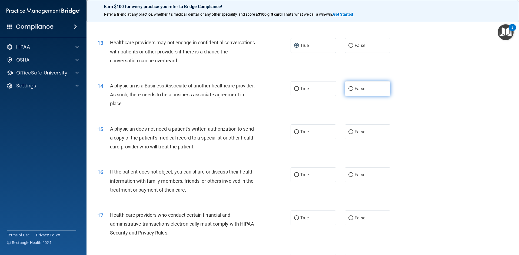
click at [351, 91] on label "False" at bounding box center [367, 88] width 45 height 15
click at [351, 91] on input "False" at bounding box center [350, 89] width 5 height 4
radio input "true"
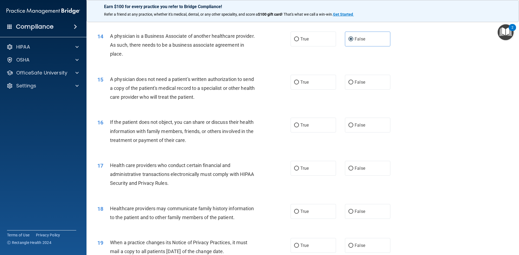
scroll to position [541, 0]
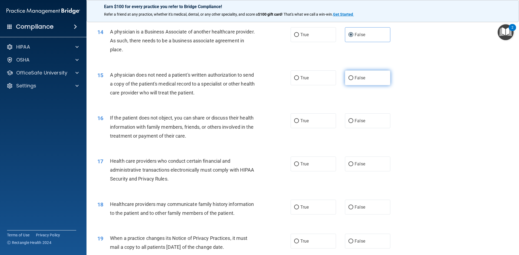
click at [348, 79] on input "False" at bounding box center [350, 78] width 5 height 4
radio input "true"
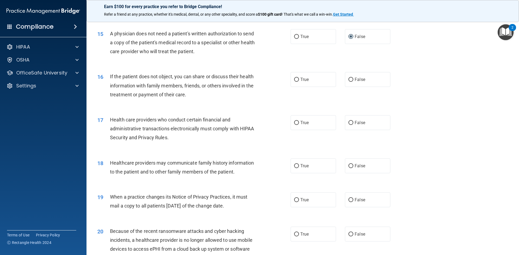
scroll to position [595, 0]
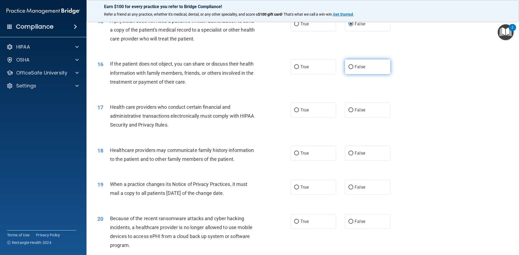
click at [348, 67] on input "False" at bounding box center [350, 67] width 5 height 4
radio input "true"
click at [305, 107] on label "True" at bounding box center [313, 110] width 45 height 15
click at [299, 108] on input "True" at bounding box center [296, 110] width 5 height 4
radio input "true"
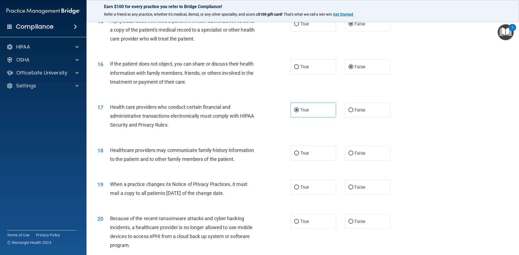
scroll to position [622, 0]
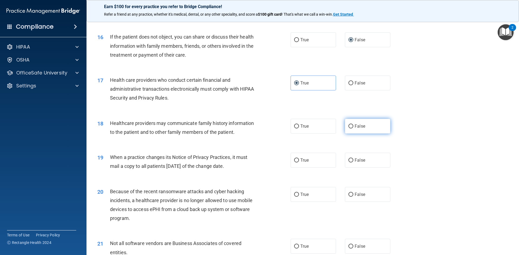
click at [357, 125] on span "False" at bounding box center [360, 126] width 11 height 5
click at [353, 125] on input "False" at bounding box center [350, 127] width 5 height 4
radio input "true"
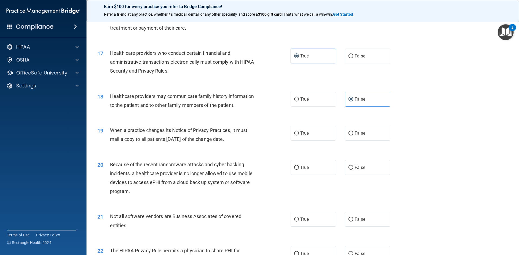
scroll to position [676, 0]
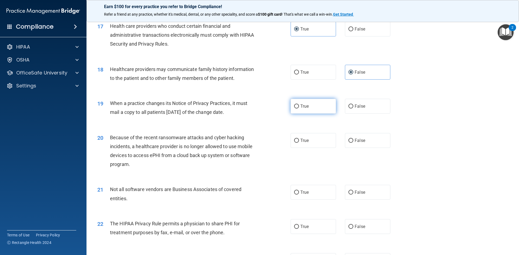
click at [304, 106] on span "True" at bounding box center [304, 106] width 8 height 5
click at [299, 106] on input "True" at bounding box center [296, 107] width 5 height 4
radio input "true"
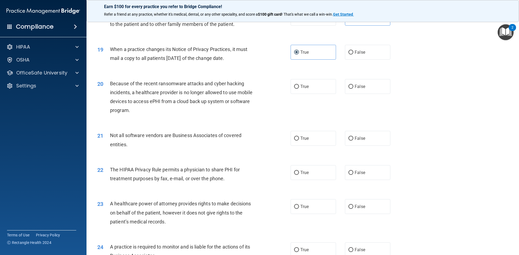
scroll to position [757, 0]
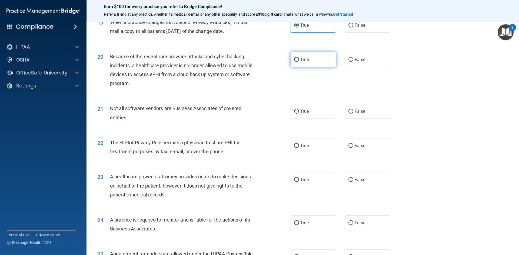
click at [307, 62] on label "True" at bounding box center [313, 59] width 45 height 15
click at [299, 62] on input "True" at bounding box center [296, 60] width 5 height 4
radio input "true"
click at [296, 109] on label "True" at bounding box center [313, 111] width 45 height 15
click at [296, 110] on input "True" at bounding box center [296, 112] width 5 height 4
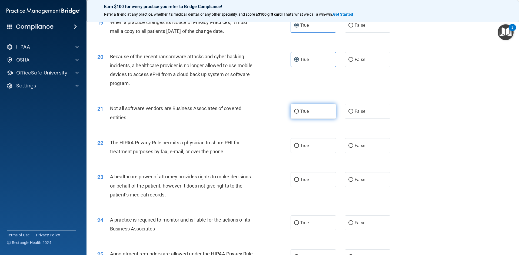
radio input "true"
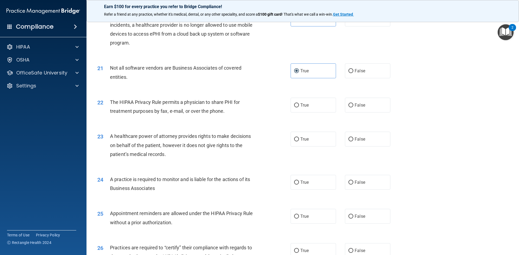
scroll to position [811, 0]
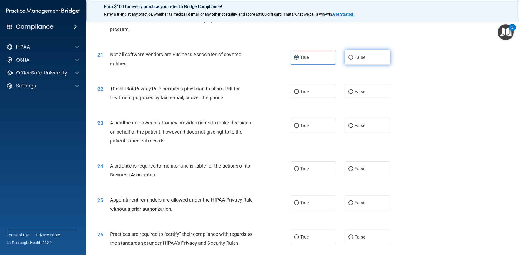
click at [348, 56] on input "False" at bounding box center [350, 58] width 5 height 4
radio input "true"
radio input "false"
click at [302, 92] on span "True" at bounding box center [304, 91] width 8 height 5
click at [299, 92] on input "True" at bounding box center [296, 92] width 5 height 4
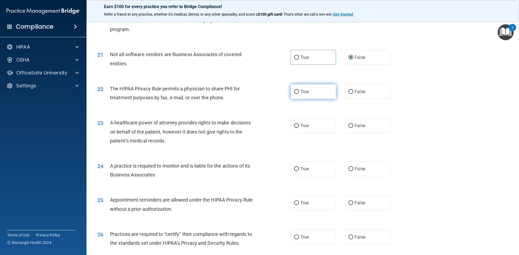
radio input "true"
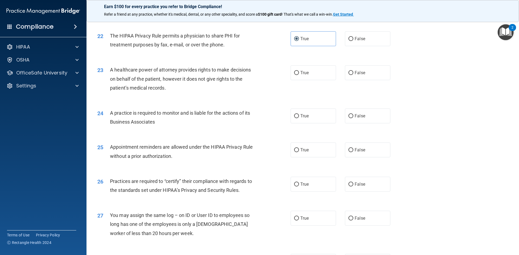
scroll to position [865, 0]
click at [355, 73] on span "False" at bounding box center [360, 71] width 11 height 5
click at [353, 73] on input "False" at bounding box center [350, 72] width 5 height 4
radio input "true"
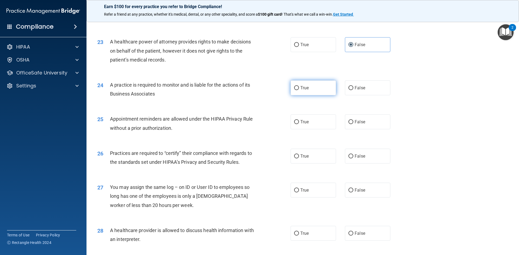
click at [304, 90] on span "True" at bounding box center [304, 87] width 8 height 5
click at [299, 90] on input "True" at bounding box center [296, 88] width 5 height 4
radio input "true"
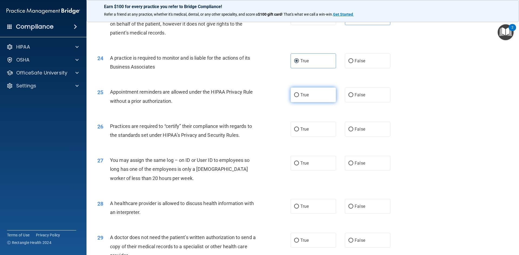
click at [303, 93] on span "True" at bounding box center [304, 94] width 8 height 5
click at [299, 93] on input "True" at bounding box center [296, 95] width 5 height 4
radio input "true"
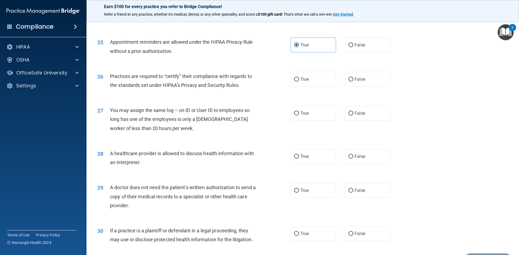
scroll to position [973, 0]
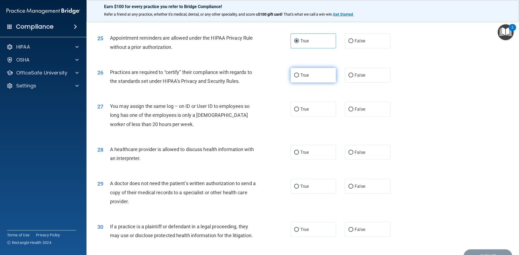
click at [294, 76] on input "True" at bounding box center [296, 76] width 5 height 4
radio input "true"
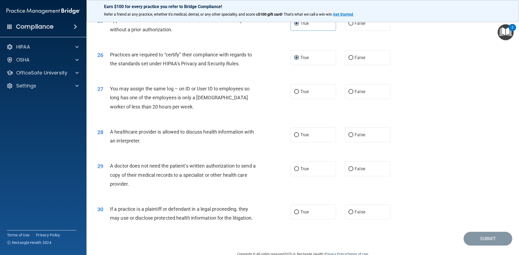
scroll to position [1000, 0]
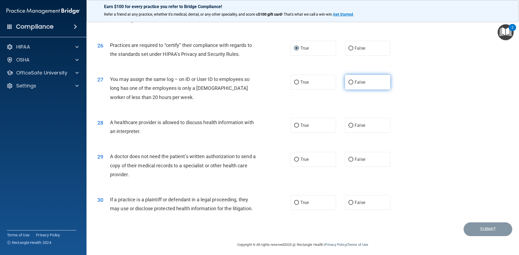
click at [348, 82] on input "False" at bounding box center [350, 83] width 5 height 4
radio input "true"
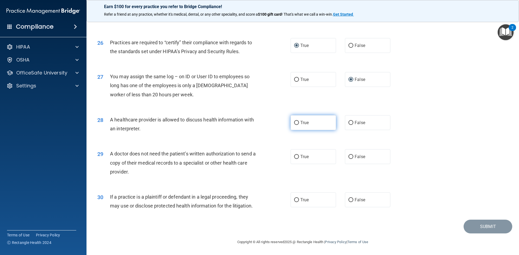
click at [318, 124] on label "True" at bounding box center [313, 122] width 45 height 15
click at [299, 124] on input "True" at bounding box center [296, 123] width 5 height 4
radio input "true"
click at [301, 154] on label "True" at bounding box center [313, 156] width 45 height 15
click at [299, 155] on input "True" at bounding box center [296, 157] width 5 height 4
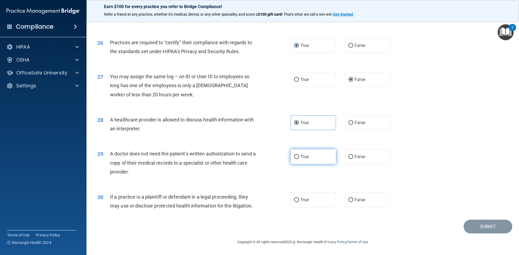
radio input "true"
click at [306, 201] on span "True" at bounding box center [304, 200] width 8 height 5
click at [299, 201] on input "True" at bounding box center [296, 200] width 5 height 4
radio input "true"
click at [495, 227] on button "Submit" at bounding box center [487, 227] width 49 height 14
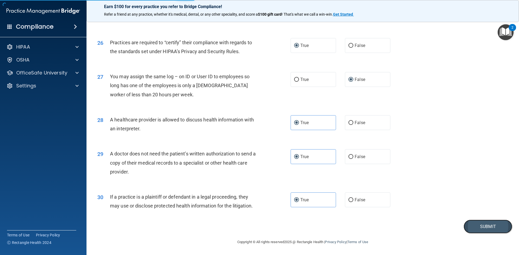
click at [491, 227] on button "Submit" at bounding box center [487, 227] width 49 height 14
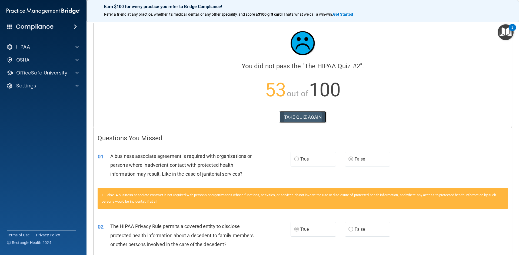
click at [297, 120] on button "TAKE QUIZ AGAIN" at bounding box center [302, 117] width 47 height 12
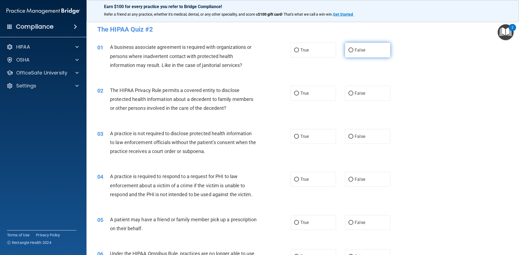
click at [357, 50] on span "False" at bounding box center [360, 50] width 11 height 5
click at [353, 50] on input "False" at bounding box center [350, 50] width 5 height 4
radio input "true"
click at [302, 98] on label "True" at bounding box center [313, 93] width 45 height 15
click at [299, 96] on input "True" at bounding box center [296, 94] width 5 height 4
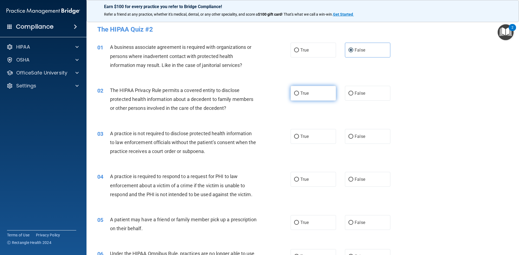
radio input "true"
click at [360, 138] on span "False" at bounding box center [360, 136] width 11 height 5
click at [353, 138] on input "False" at bounding box center [350, 137] width 5 height 4
radio input "true"
click at [309, 181] on label "True" at bounding box center [313, 179] width 45 height 15
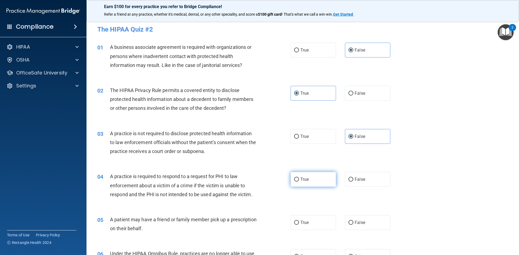
click at [299, 181] on input "True" at bounding box center [296, 180] width 5 height 4
radio input "true"
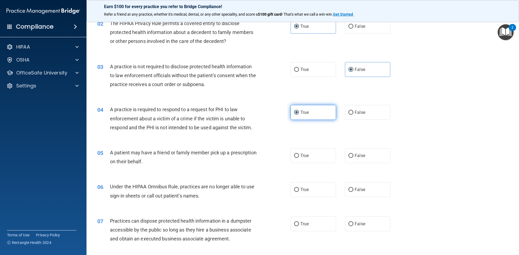
scroll to position [81, 0]
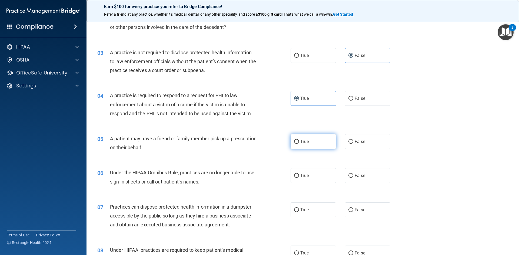
click at [317, 141] on label "True" at bounding box center [313, 141] width 45 height 15
click at [299, 141] on input "True" at bounding box center [296, 142] width 5 height 4
radio input "true"
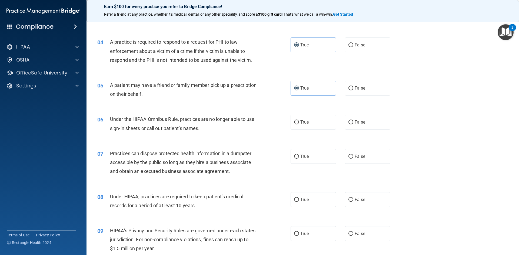
scroll to position [135, 0]
click at [353, 127] on label "False" at bounding box center [367, 121] width 45 height 15
click at [353, 124] on input "False" at bounding box center [350, 122] width 5 height 4
radio input "true"
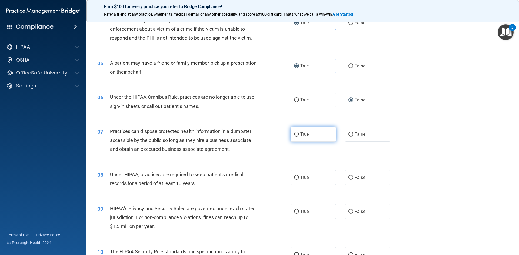
scroll to position [189, 0]
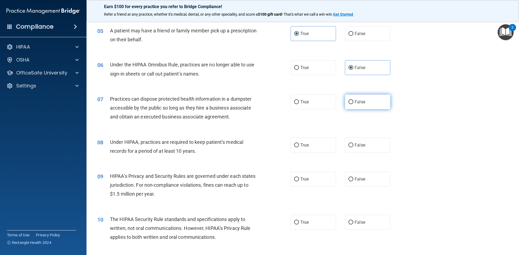
click at [351, 101] on input "False" at bounding box center [350, 102] width 5 height 4
radio input "true"
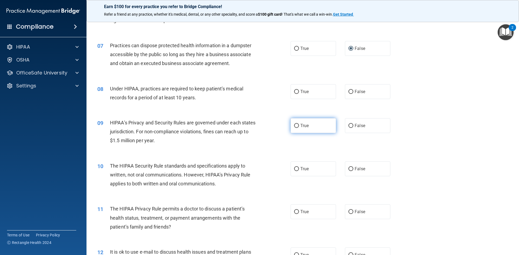
scroll to position [243, 0]
click at [355, 90] on span "False" at bounding box center [360, 91] width 11 height 5
click at [353, 90] on input "False" at bounding box center [350, 91] width 5 height 4
radio input "true"
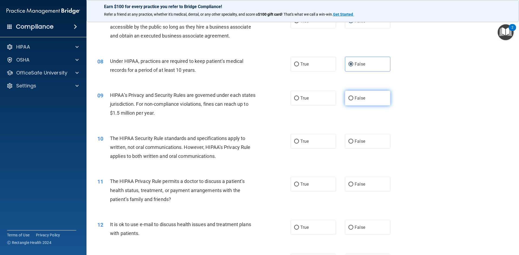
click at [348, 97] on input "False" at bounding box center [350, 98] width 5 height 4
radio input "true"
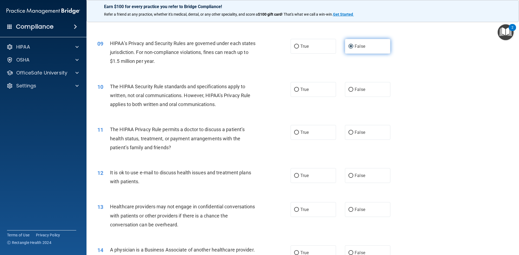
scroll to position [324, 0]
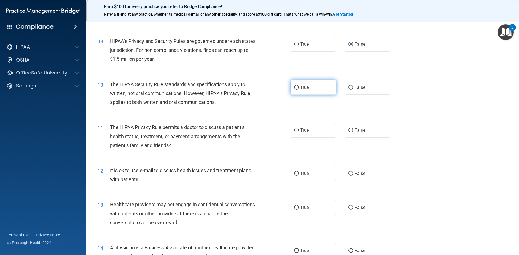
click at [298, 89] on label "True" at bounding box center [313, 87] width 45 height 15
click at [298, 89] on input "True" at bounding box center [296, 88] width 5 height 4
radio input "true"
click at [311, 125] on label "True" at bounding box center [313, 130] width 45 height 15
click at [299, 129] on input "True" at bounding box center [296, 131] width 5 height 4
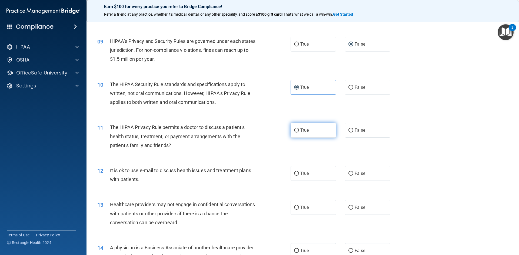
radio input "true"
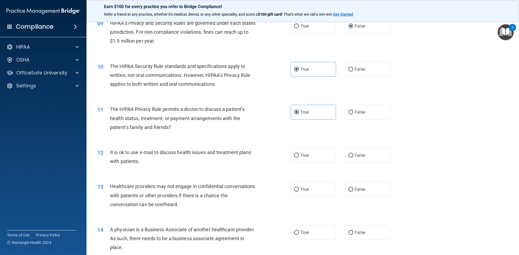
scroll to position [378, 0]
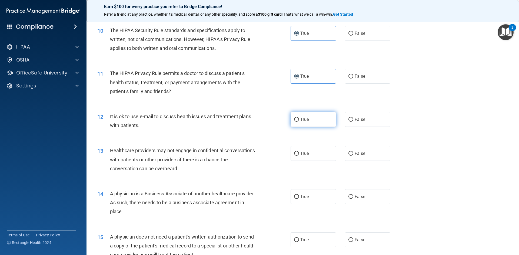
click at [309, 118] on label "True" at bounding box center [313, 119] width 45 height 15
click at [299, 118] on input "True" at bounding box center [296, 120] width 5 height 4
radio input "true"
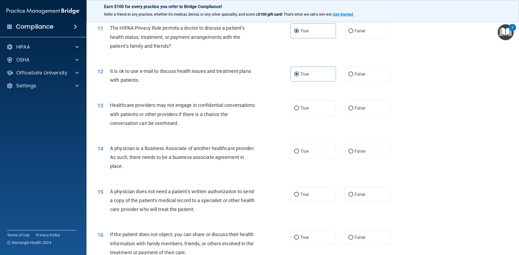
scroll to position [432, 0]
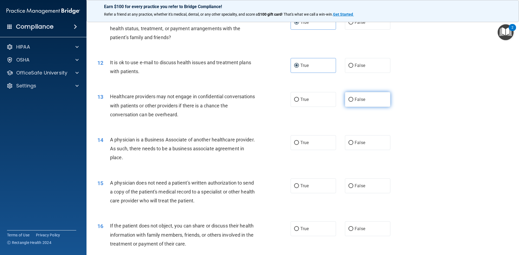
drag, startPoint x: 355, startPoint y: 94, endPoint x: 355, endPoint y: 99, distance: 4.3
click at [355, 95] on label "False" at bounding box center [367, 99] width 45 height 15
click at [353, 98] on input "False" at bounding box center [350, 100] width 5 height 4
radio input "true"
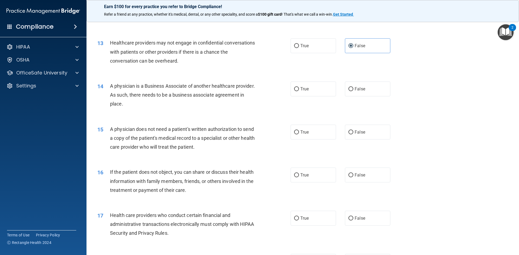
scroll to position [486, 0]
click at [368, 129] on label "False" at bounding box center [367, 132] width 45 height 15
click at [353, 130] on input "False" at bounding box center [350, 132] width 5 height 4
radio input "true"
click at [350, 90] on input "False" at bounding box center [350, 89] width 5 height 4
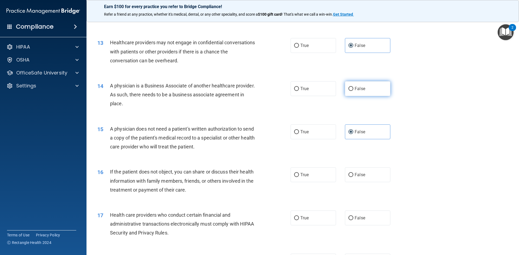
radio input "true"
click at [349, 133] on input "False" at bounding box center [350, 132] width 5 height 4
click at [321, 136] on label "True" at bounding box center [313, 132] width 45 height 15
click at [299, 134] on input "True" at bounding box center [296, 132] width 5 height 4
radio input "true"
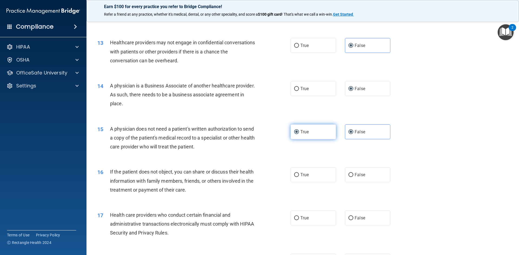
radio input "false"
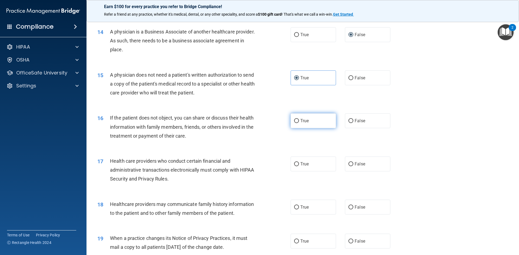
scroll to position [568, 0]
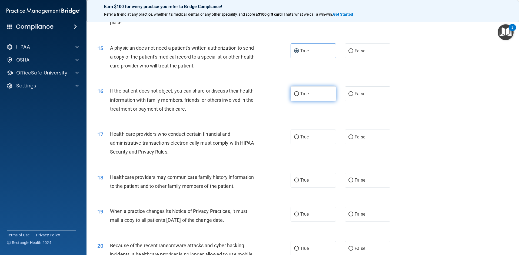
click at [308, 115] on div "16 If the patient does not object, you can share or discuss their health inform…" at bounding box center [302, 101] width 419 height 43
click at [301, 94] on span "True" at bounding box center [304, 93] width 8 height 5
click at [299, 94] on input "True" at bounding box center [296, 94] width 5 height 4
radio input "true"
click at [313, 131] on label "True" at bounding box center [313, 137] width 45 height 15
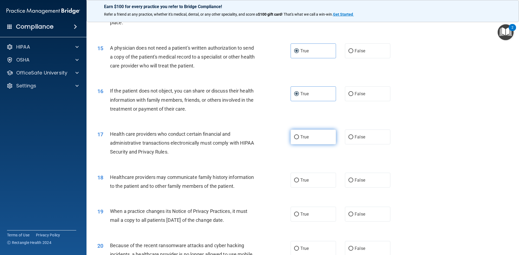
click at [299, 135] on input "True" at bounding box center [296, 137] width 5 height 4
radio input "true"
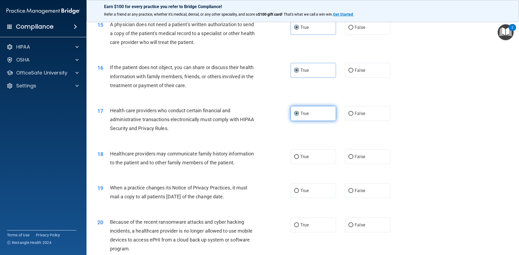
scroll to position [622, 0]
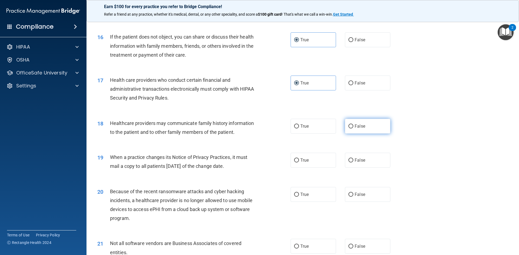
drag, startPoint x: 349, startPoint y: 126, endPoint x: 349, endPoint y: 130, distance: 3.8
click at [349, 128] on input "False" at bounding box center [350, 127] width 5 height 4
radio input "true"
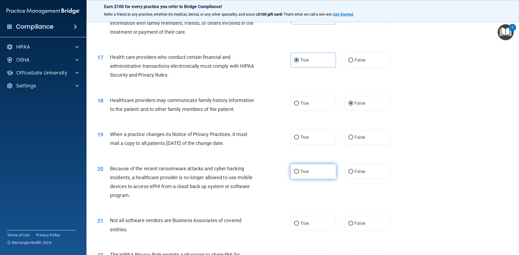
scroll to position [676, 0]
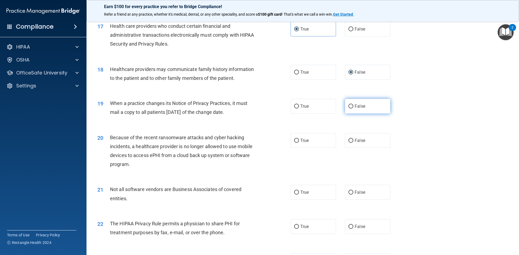
click at [347, 103] on label "False" at bounding box center [367, 106] width 45 height 15
click at [348, 105] on input "False" at bounding box center [350, 107] width 5 height 4
radio input "true"
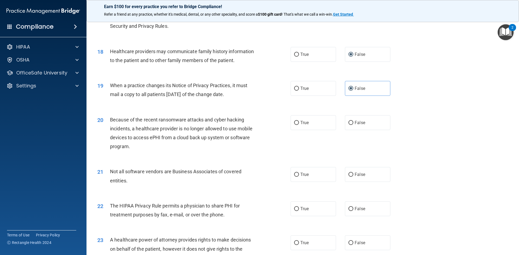
scroll to position [730, 0]
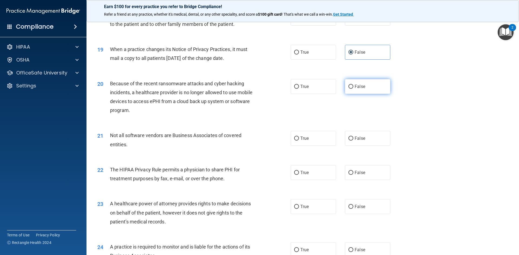
click at [376, 81] on label "False" at bounding box center [367, 86] width 45 height 15
click at [353, 85] on input "False" at bounding box center [350, 87] width 5 height 4
radio input "true"
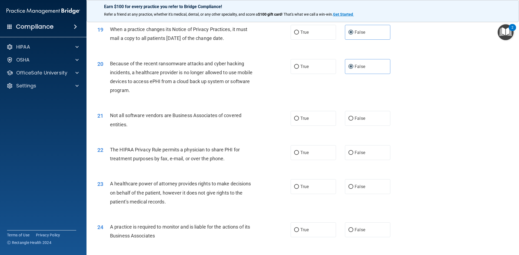
scroll to position [784, 0]
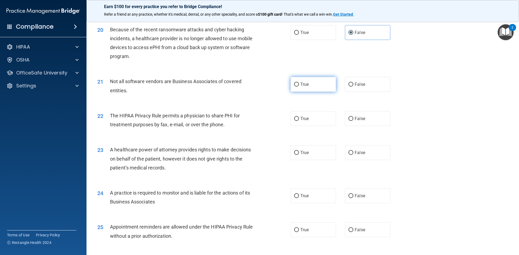
click at [312, 81] on label "True" at bounding box center [313, 84] width 45 height 15
click at [299, 83] on input "True" at bounding box center [296, 85] width 5 height 4
radio input "true"
click at [316, 118] on label "True" at bounding box center [313, 118] width 45 height 15
click at [299, 118] on input "True" at bounding box center [296, 119] width 5 height 4
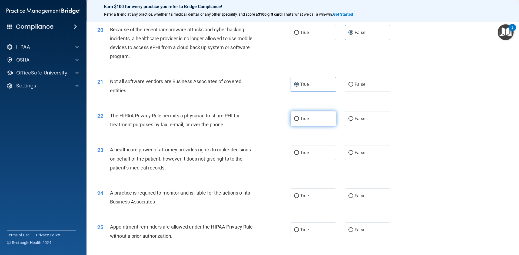
radio input "true"
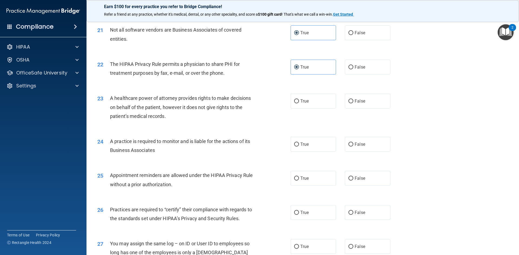
scroll to position [838, 0]
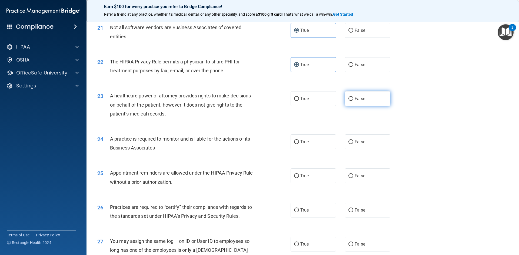
click at [358, 98] on span "False" at bounding box center [360, 98] width 11 height 5
click at [353, 98] on input "False" at bounding box center [350, 99] width 5 height 4
radio input "true"
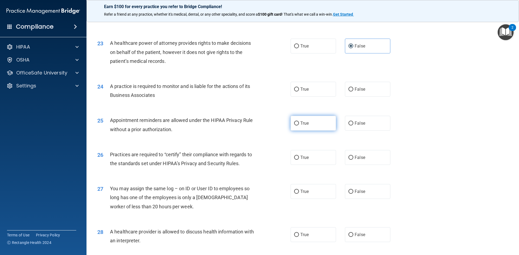
scroll to position [892, 0]
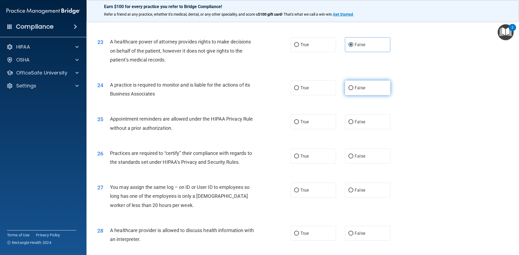
click at [348, 88] on input "False" at bounding box center [350, 88] width 5 height 4
radio input "true"
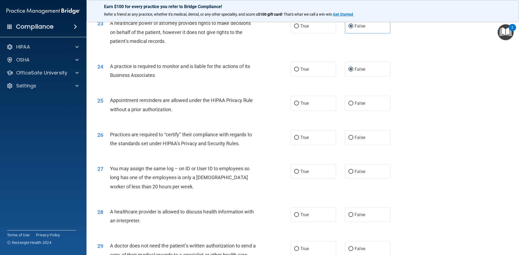
scroll to position [946, 0]
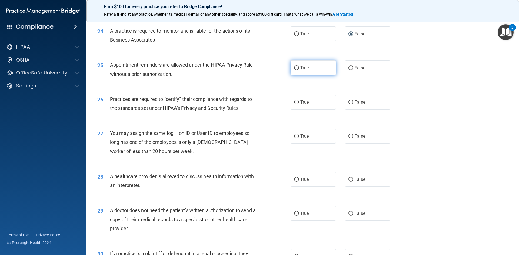
click at [312, 70] on label "True" at bounding box center [313, 68] width 45 height 15
click at [299, 70] on input "True" at bounding box center [296, 68] width 5 height 4
radio input "true"
click at [348, 102] on input "False" at bounding box center [350, 103] width 5 height 4
radio input "true"
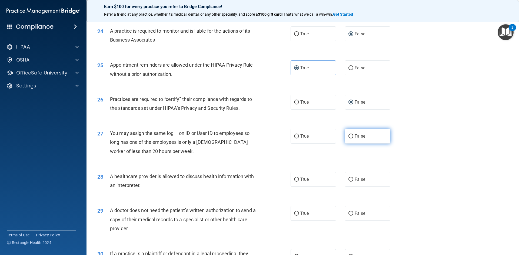
click at [368, 134] on label "False" at bounding box center [367, 136] width 45 height 15
click at [353, 135] on input "False" at bounding box center [350, 137] width 5 height 4
radio input "true"
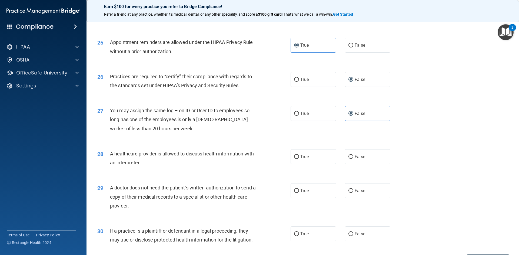
scroll to position [1000, 0]
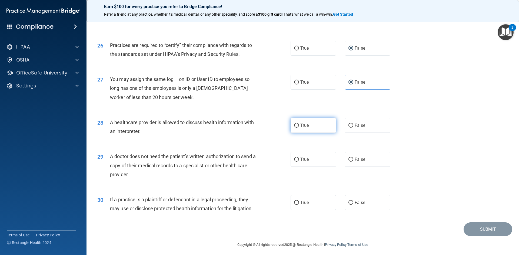
click at [313, 127] on label "True" at bounding box center [313, 125] width 45 height 15
click at [299, 127] on input "True" at bounding box center [296, 126] width 5 height 4
radio input "true"
click at [309, 165] on label "True" at bounding box center [313, 159] width 45 height 15
click at [299, 162] on input "True" at bounding box center [296, 160] width 5 height 4
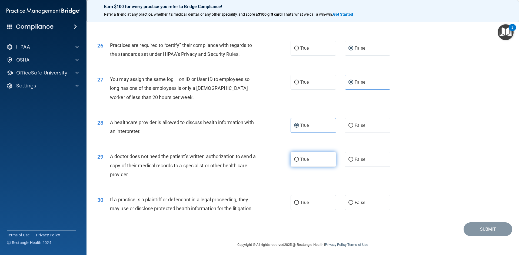
radio input "true"
click at [307, 203] on label "True" at bounding box center [313, 202] width 45 height 15
click at [299, 203] on input "True" at bounding box center [296, 203] width 5 height 4
radio input "true"
click at [475, 233] on button "Submit" at bounding box center [487, 230] width 49 height 14
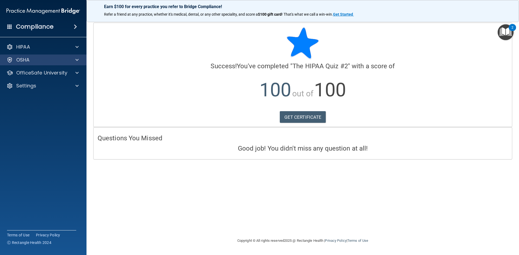
click at [74, 64] on div "OSHA" at bounding box center [43, 60] width 87 height 11
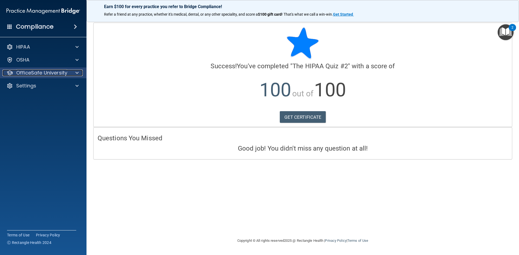
click at [79, 73] on div at bounding box center [76, 73] width 14 height 6
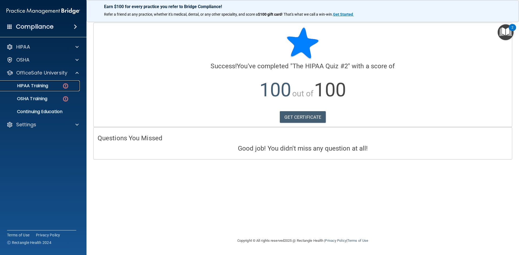
click at [68, 85] on img at bounding box center [65, 86] width 7 height 7
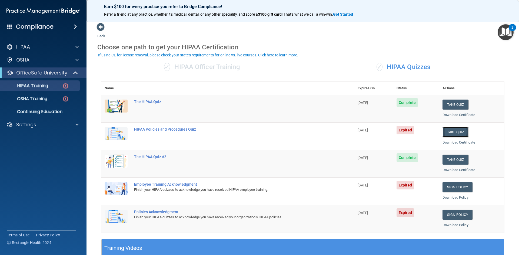
click at [448, 131] on button "Take Quiz" at bounding box center [455, 132] width 26 height 10
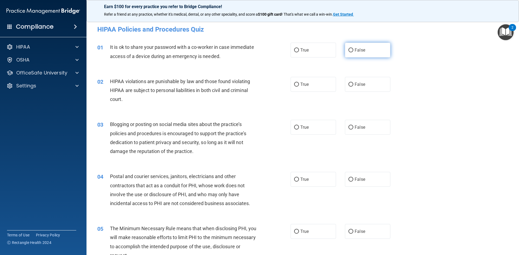
click at [356, 51] on span "False" at bounding box center [360, 50] width 11 height 5
click at [353, 51] on input "False" at bounding box center [350, 50] width 5 height 4
radio input "true"
click at [307, 83] on span "True" at bounding box center [304, 84] width 8 height 5
click at [299, 83] on input "True" at bounding box center [296, 85] width 5 height 4
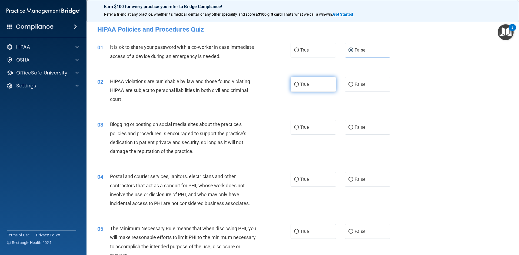
radio input "true"
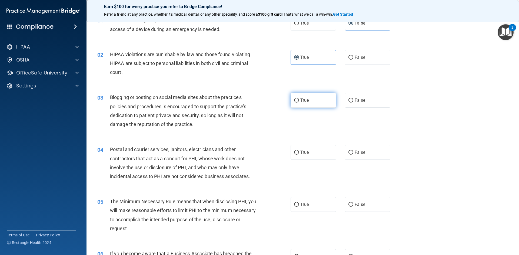
click at [307, 102] on span "True" at bounding box center [304, 100] width 8 height 5
click at [299, 102] on input "True" at bounding box center [296, 101] width 5 height 4
radio input "true"
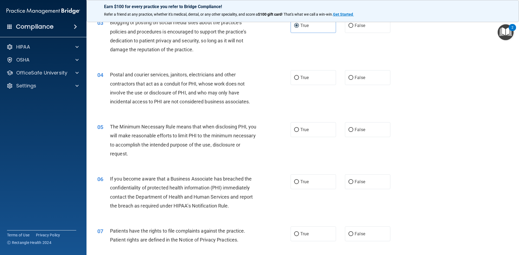
scroll to position [108, 0]
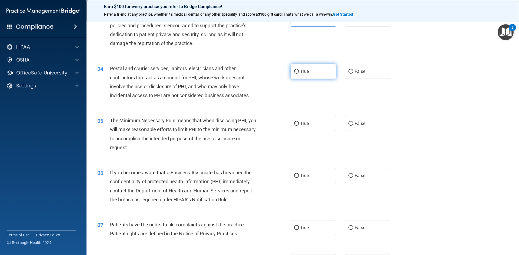
click at [303, 73] on span "True" at bounding box center [304, 71] width 8 height 5
click at [299, 73] on input "True" at bounding box center [296, 72] width 5 height 4
radio input "true"
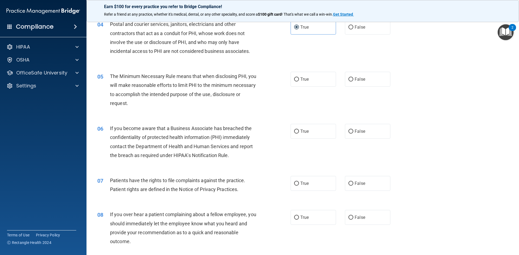
scroll to position [162, 0]
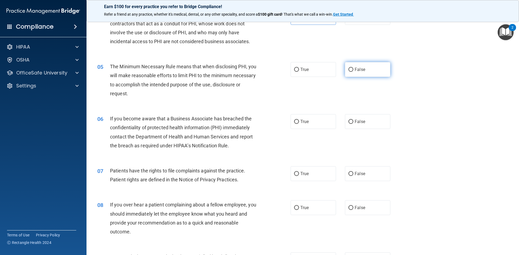
click at [357, 72] on span "False" at bounding box center [360, 69] width 11 height 5
click at [353, 72] on input "False" at bounding box center [350, 70] width 5 height 4
radio input "true"
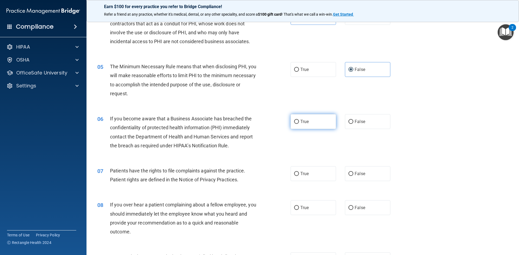
click at [302, 121] on label "True" at bounding box center [313, 121] width 45 height 15
click at [299, 121] on input "True" at bounding box center [296, 122] width 5 height 4
radio input "true"
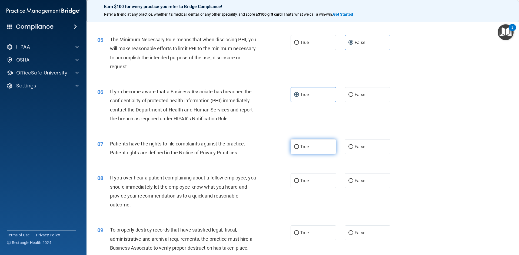
click at [297, 149] on label "True" at bounding box center [313, 146] width 45 height 15
click at [297, 149] on input "True" at bounding box center [296, 147] width 5 height 4
radio input "true"
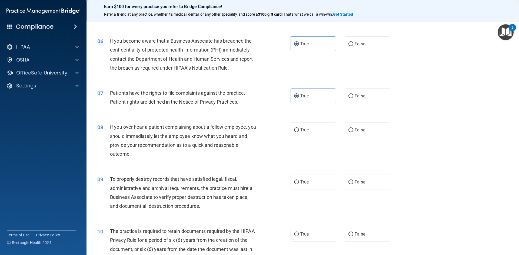
scroll to position [243, 0]
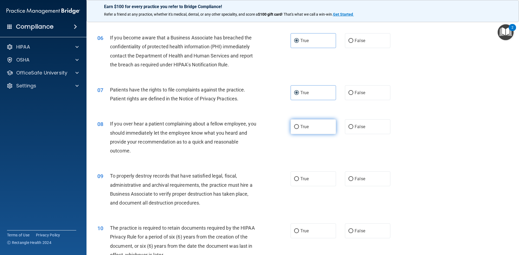
click at [305, 132] on label "True" at bounding box center [313, 126] width 45 height 15
click at [299, 129] on input "True" at bounding box center [296, 127] width 5 height 4
radio input "true"
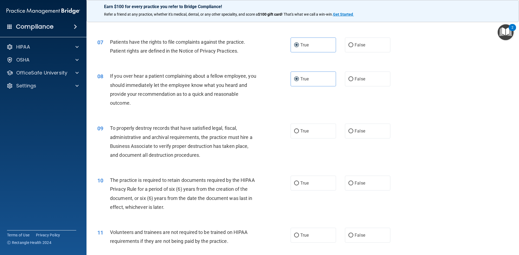
scroll to position [297, 0]
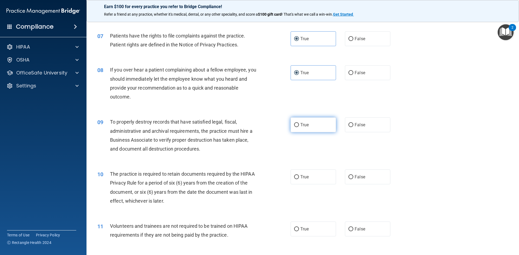
click at [300, 127] on span "True" at bounding box center [304, 124] width 8 height 5
click at [299, 127] on input "True" at bounding box center [296, 125] width 5 height 4
radio input "true"
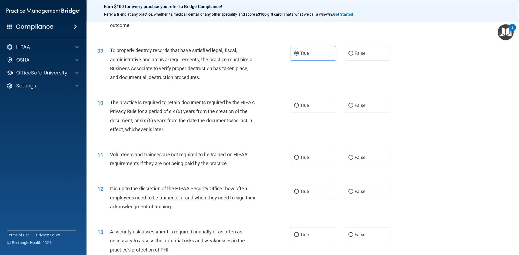
scroll to position [378, 0]
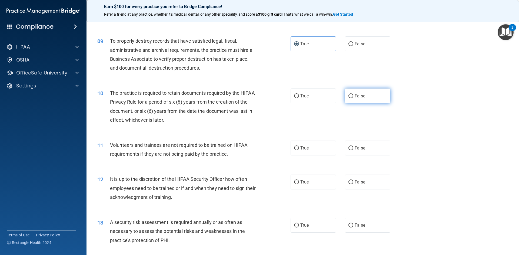
click at [353, 99] on label "False" at bounding box center [367, 96] width 45 height 15
click at [353, 98] on input "False" at bounding box center [350, 96] width 5 height 4
radio input "true"
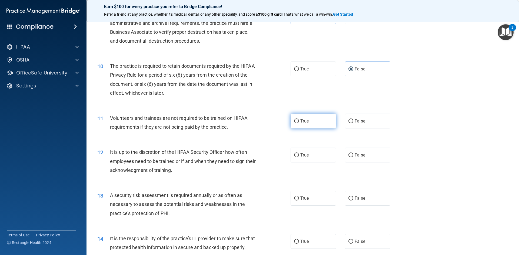
click at [318, 123] on label "True" at bounding box center [313, 121] width 45 height 15
click at [299, 123] on input "True" at bounding box center [296, 121] width 5 height 4
radio input "true"
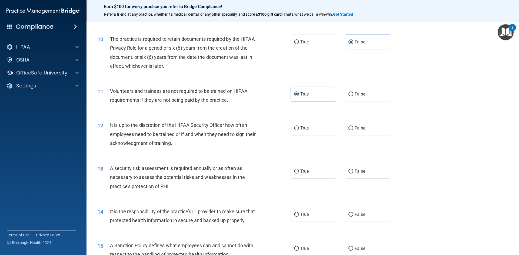
scroll to position [459, 0]
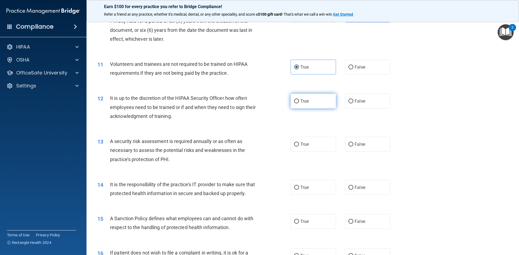
click at [328, 102] on label "True" at bounding box center [313, 101] width 45 height 15
click at [299, 102] on input "True" at bounding box center [296, 101] width 5 height 4
radio input "true"
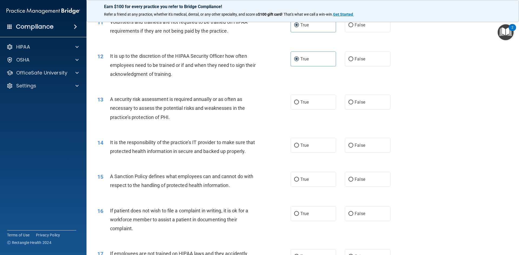
scroll to position [513, 0]
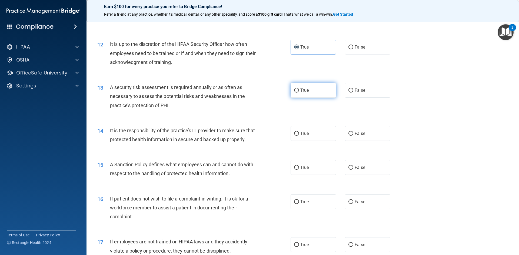
click at [294, 90] on input "True" at bounding box center [296, 91] width 5 height 4
radio input "true"
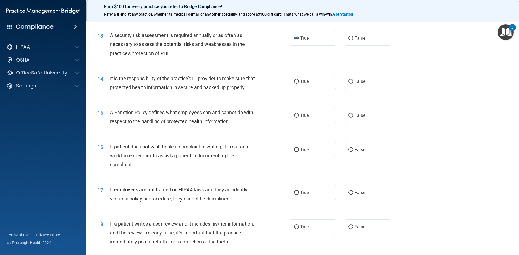
scroll to position [568, 0]
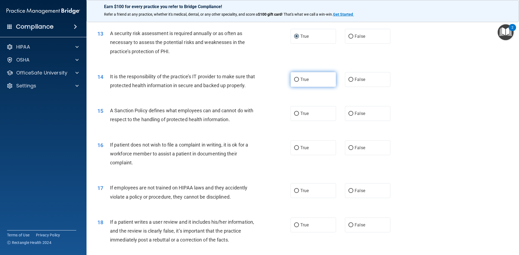
click at [304, 78] on span "True" at bounding box center [304, 79] width 8 height 5
click at [299, 78] on input "True" at bounding box center [296, 80] width 5 height 4
radio input "true"
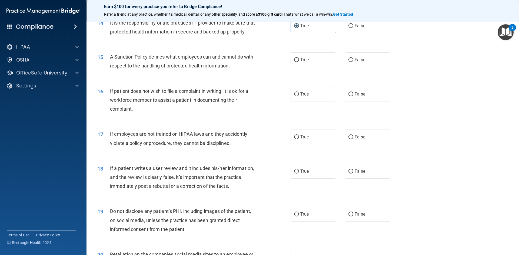
scroll to position [622, 0]
click at [291, 67] on label "True" at bounding box center [313, 59] width 45 height 15
click at [294, 62] on input "True" at bounding box center [296, 60] width 5 height 4
radio input "true"
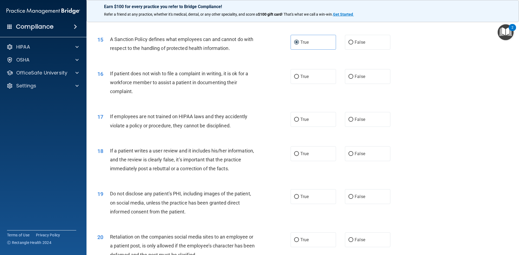
scroll to position [649, 0]
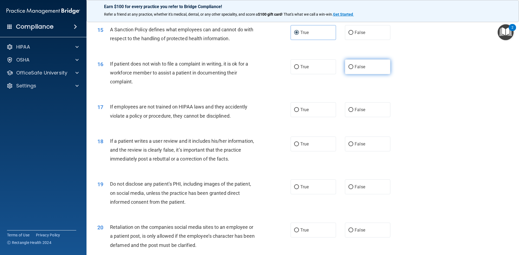
click at [358, 69] on span "False" at bounding box center [360, 66] width 11 height 5
click at [353, 69] on input "False" at bounding box center [350, 67] width 5 height 4
radio input "true"
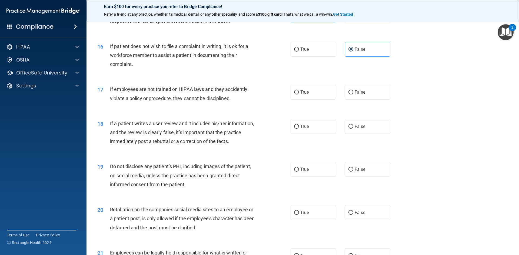
scroll to position [676, 0]
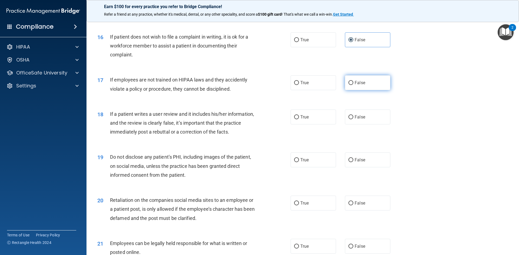
click at [348, 85] on input "False" at bounding box center [350, 83] width 5 height 4
radio input "true"
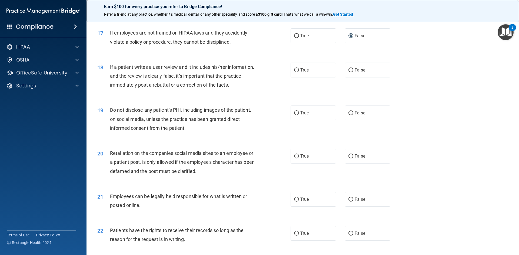
scroll to position [730, 0]
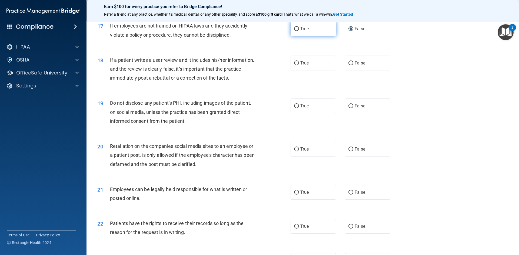
click at [300, 36] on label "True" at bounding box center [313, 28] width 45 height 15
click at [299, 31] on input "True" at bounding box center [296, 29] width 5 height 4
radio input "true"
radio input "false"
click at [294, 65] on input "True" at bounding box center [296, 63] width 5 height 4
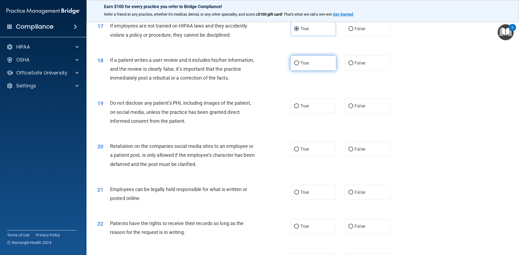
radio input "true"
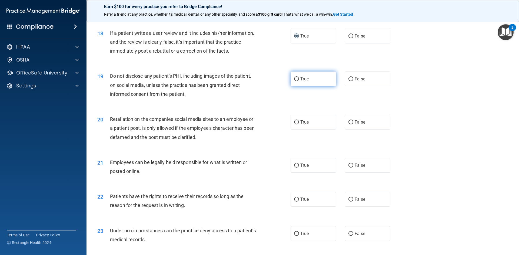
click at [300, 82] on span "True" at bounding box center [304, 78] width 8 height 5
click at [299, 81] on input "True" at bounding box center [296, 79] width 5 height 4
radio input "true"
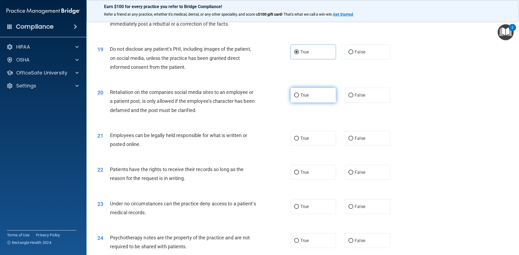
click at [296, 98] on input "True" at bounding box center [296, 96] width 5 height 4
radio input "true"
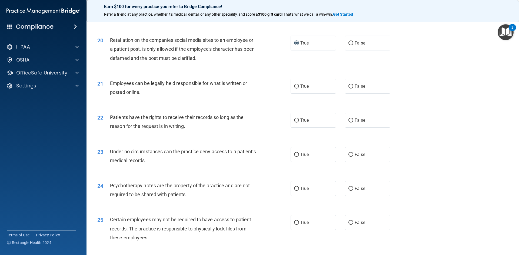
scroll to position [838, 0]
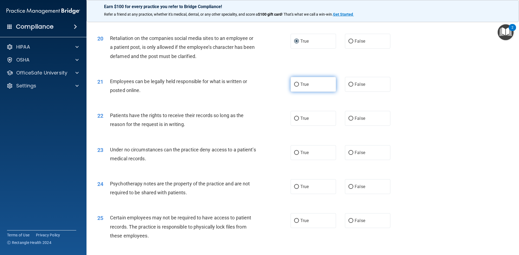
click at [318, 92] on label "True" at bounding box center [313, 84] width 45 height 15
click at [299, 87] on input "True" at bounding box center [296, 85] width 5 height 4
radio input "true"
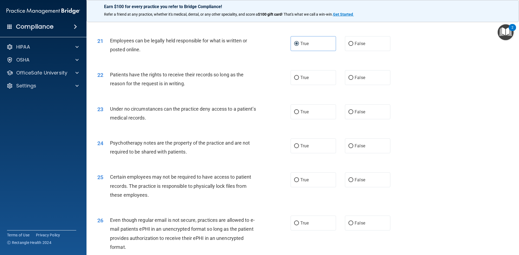
scroll to position [892, 0]
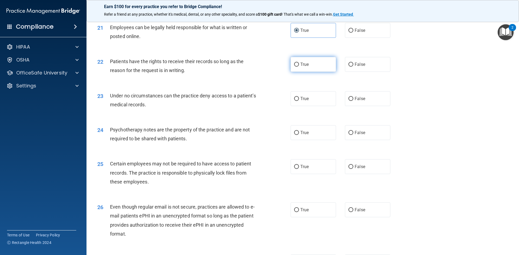
click at [310, 72] on label "True" at bounding box center [313, 64] width 45 height 15
click at [299, 67] on input "True" at bounding box center [296, 65] width 5 height 4
drag, startPoint x: 312, startPoint y: 108, endPoint x: 303, endPoint y: 109, distance: 8.7
click at [312, 106] on label "True" at bounding box center [313, 98] width 45 height 15
click at [299, 101] on input "True" at bounding box center [296, 99] width 5 height 4
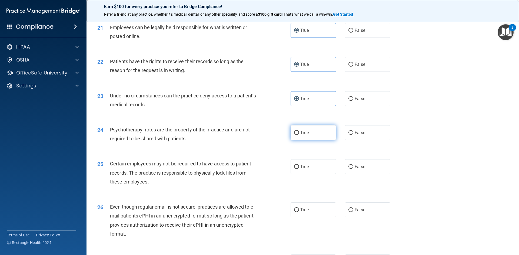
click at [297, 138] on label "True" at bounding box center [313, 132] width 45 height 15
click at [297, 135] on input "True" at bounding box center [296, 133] width 5 height 4
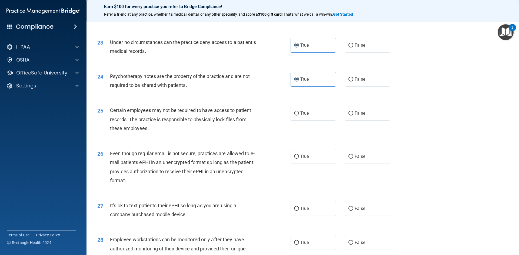
scroll to position [946, 0]
click at [301, 117] on label "True" at bounding box center [313, 112] width 45 height 15
click at [299, 115] on input "True" at bounding box center [296, 113] width 5 height 4
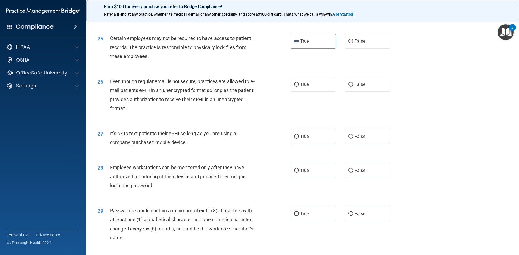
scroll to position [1027, 0]
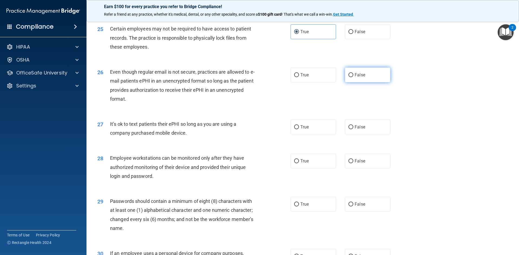
click at [350, 82] on label "False" at bounding box center [367, 75] width 45 height 15
click at [350, 77] on input "False" at bounding box center [350, 75] width 5 height 4
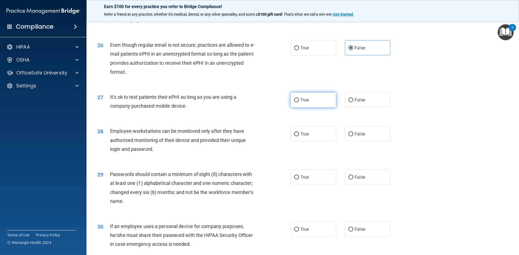
click at [302, 105] on label "True" at bounding box center [313, 100] width 45 height 15
click at [299, 102] on input "True" at bounding box center [296, 100] width 5 height 4
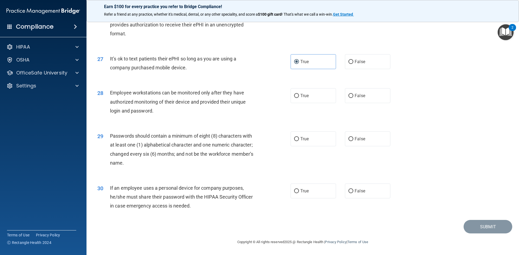
scroll to position [1101, 0]
click at [300, 96] on span "True" at bounding box center [304, 95] width 8 height 5
click at [299, 96] on input "True" at bounding box center [296, 96] width 5 height 4
click at [303, 140] on span "True" at bounding box center [304, 138] width 8 height 5
click at [299, 140] on input "True" at bounding box center [296, 139] width 5 height 4
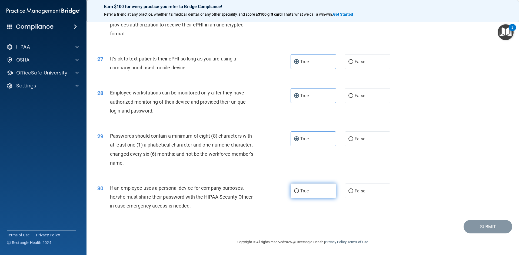
click at [296, 189] on input "True" at bounding box center [296, 191] width 5 height 4
click at [495, 224] on button "Submit" at bounding box center [487, 227] width 49 height 14
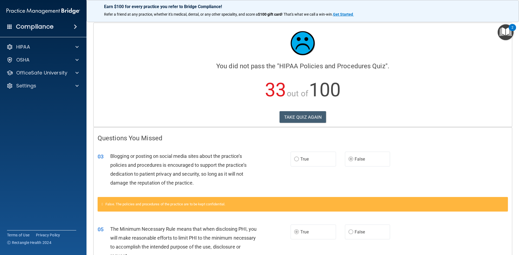
click at [304, 111] on div "Calculating your score.... You did not pass the " HIPAA Policies and Procedures…" at bounding box center [303, 75] width 418 height 104
click at [304, 116] on button "TAKE QUIZ AGAIN" at bounding box center [302, 117] width 47 height 12
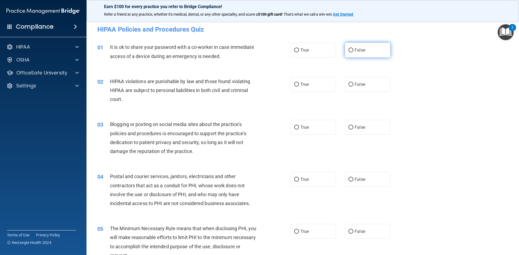
click at [369, 52] on label "False" at bounding box center [367, 50] width 45 height 15
click at [353, 52] on input "False" at bounding box center [350, 50] width 5 height 4
click at [321, 85] on label "True" at bounding box center [313, 84] width 45 height 15
click at [299, 85] on input "True" at bounding box center [296, 85] width 5 height 4
click at [359, 126] on span "False" at bounding box center [360, 127] width 11 height 5
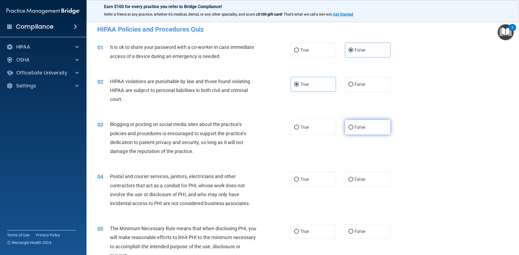
click at [353, 126] on input "False" at bounding box center [350, 128] width 5 height 4
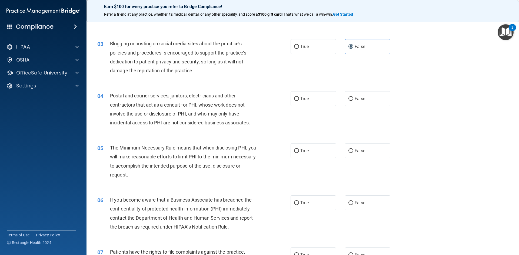
scroll to position [81, 0]
click at [301, 96] on span "True" at bounding box center [304, 98] width 8 height 5
click at [299, 97] on input "True" at bounding box center [296, 99] width 5 height 4
click at [349, 149] on input "False" at bounding box center [350, 151] width 5 height 4
click at [306, 147] on label "True" at bounding box center [313, 150] width 45 height 15
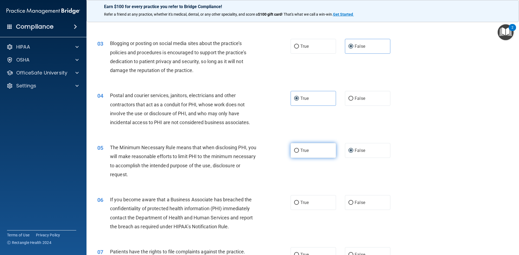
click at [299, 149] on input "True" at bounding box center [296, 151] width 5 height 4
click at [349, 205] on input "False" at bounding box center [350, 203] width 5 height 4
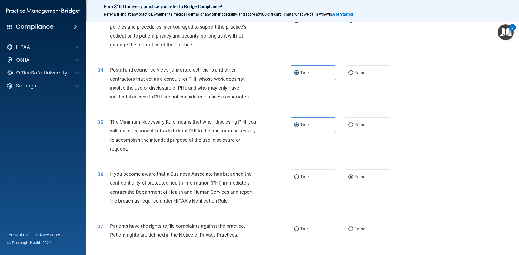
scroll to position [162, 0]
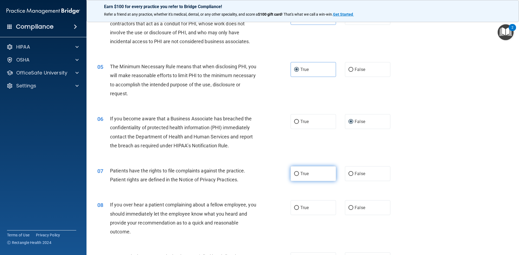
click at [308, 179] on label "True" at bounding box center [313, 173] width 45 height 15
click at [299, 176] on input "True" at bounding box center [296, 174] width 5 height 4
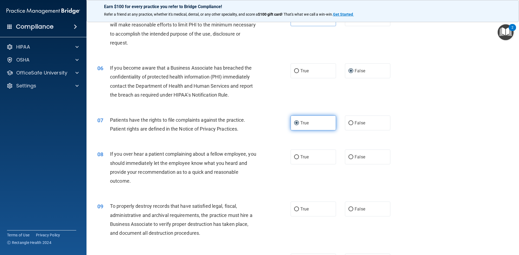
scroll to position [216, 0]
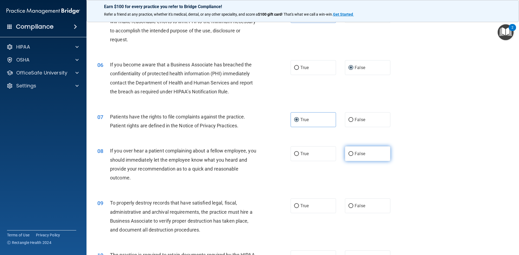
click at [357, 152] on span "False" at bounding box center [360, 153] width 11 height 5
click at [353, 152] on input "False" at bounding box center [350, 154] width 5 height 4
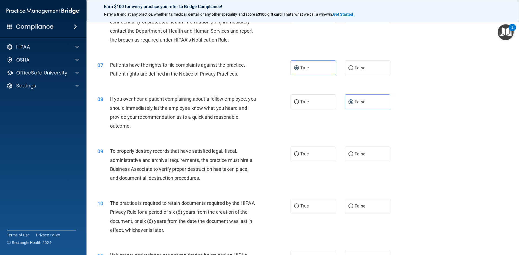
scroll to position [270, 0]
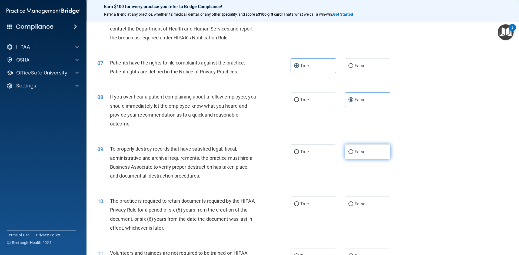
click at [349, 151] on input "False" at bounding box center [350, 152] width 5 height 4
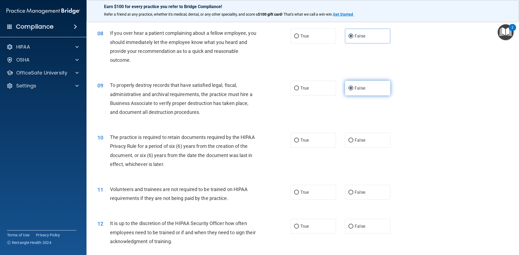
scroll to position [378, 0]
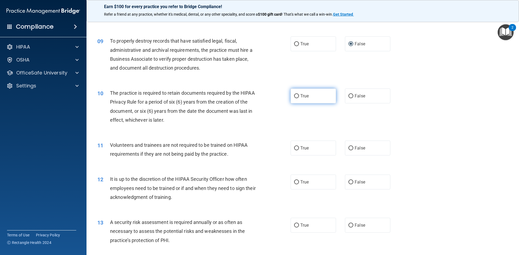
click at [300, 92] on label "True" at bounding box center [313, 96] width 45 height 15
click at [299, 94] on input "True" at bounding box center [296, 96] width 5 height 4
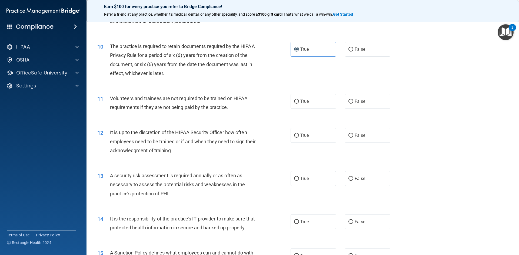
scroll to position [432, 0]
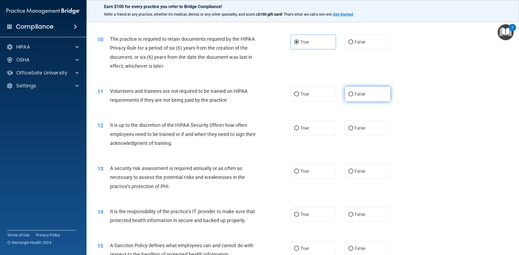
click at [359, 92] on span "False" at bounding box center [360, 94] width 11 height 5
click at [353, 92] on input "False" at bounding box center [350, 94] width 5 height 4
click at [352, 132] on label "False" at bounding box center [367, 128] width 45 height 15
click at [352, 131] on input "False" at bounding box center [350, 128] width 5 height 4
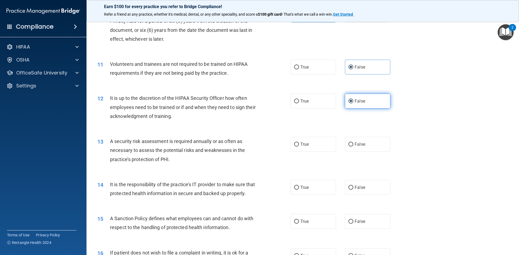
scroll to position [486, 0]
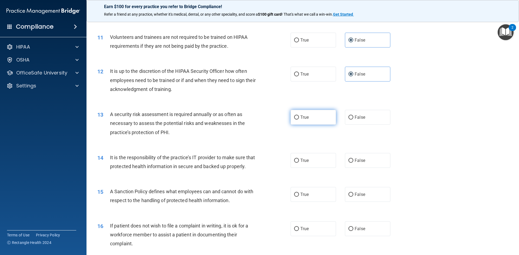
click at [296, 123] on label "True" at bounding box center [313, 117] width 45 height 15
click at [296, 120] on input "True" at bounding box center [296, 118] width 5 height 4
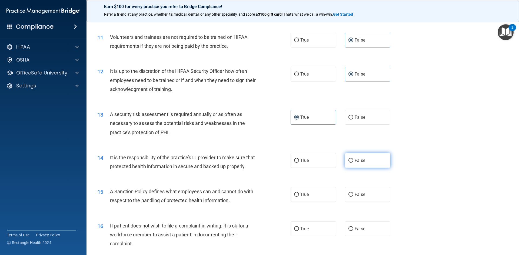
click at [350, 161] on input "False" at bounding box center [350, 161] width 5 height 4
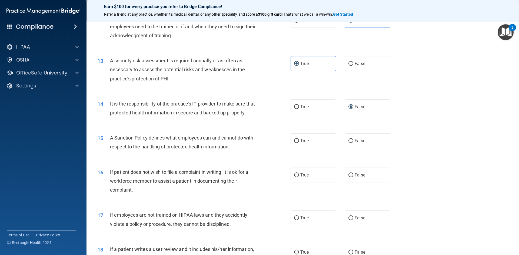
scroll to position [541, 0]
click at [351, 148] on label "False" at bounding box center [367, 140] width 45 height 15
click at [351, 143] on input "False" at bounding box center [350, 141] width 5 height 4
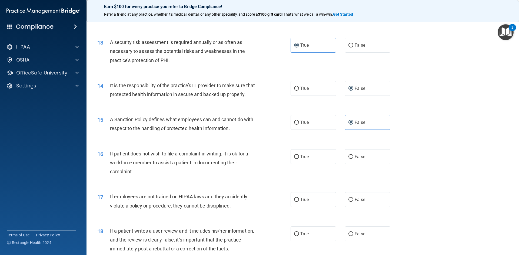
scroll to position [595, 0]
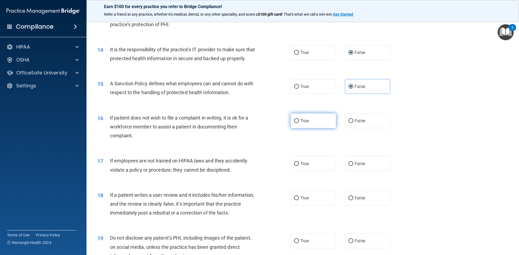
click at [304, 124] on span "True" at bounding box center [304, 120] width 8 height 5
click at [299, 123] on input "True" at bounding box center [296, 121] width 5 height 4
click at [349, 166] on input "False" at bounding box center [350, 164] width 5 height 4
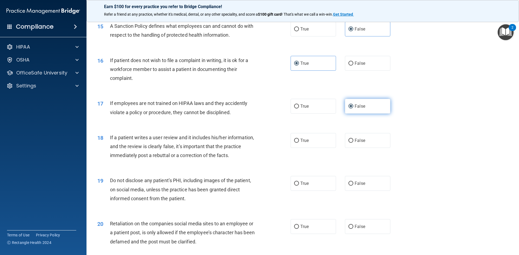
scroll to position [676, 0]
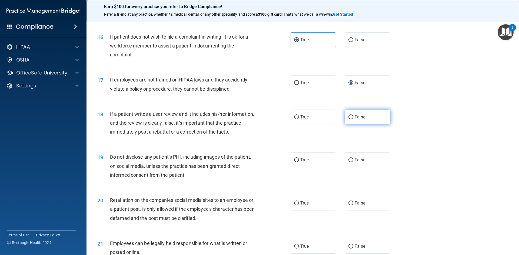
click at [353, 125] on label "False" at bounding box center [367, 117] width 45 height 15
click at [353, 119] on input "False" at bounding box center [350, 117] width 5 height 4
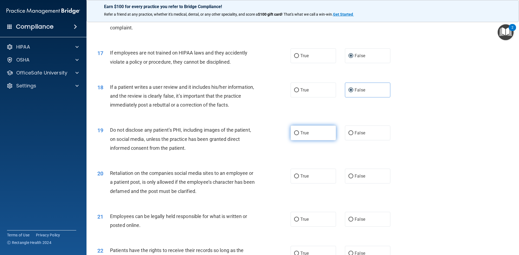
click at [312, 141] on label "True" at bounding box center [313, 133] width 45 height 15
click at [299, 135] on input "True" at bounding box center [296, 133] width 5 height 4
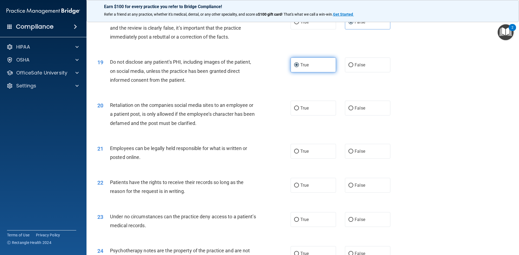
scroll to position [784, 0]
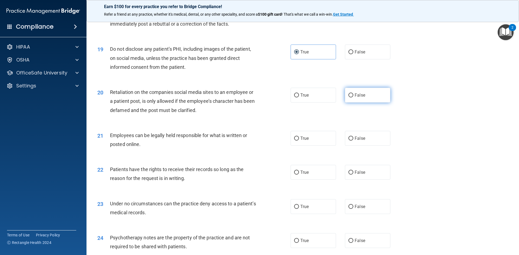
click at [358, 103] on label "False" at bounding box center [367, 95] width 45 height 15
click at [353, 98] on input "False" at bounding box center [350, 96] width 5 height 4
click at [304, 146] on label "True" at bounding box center [313, 138] width 45 height 15
click at [299, 141] on input "True" at bounding box center [296, 139] width 5 height 4
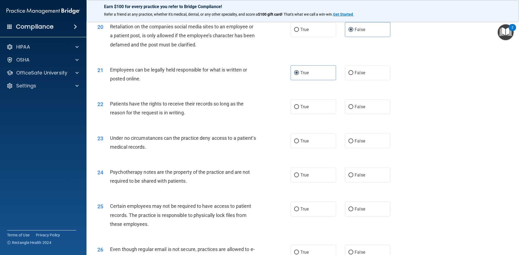
scroll to position [865, 0]
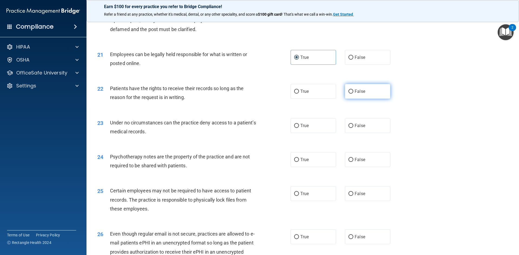
click at [357, 97] on label "False" at bounding box center [367, 91] width 45 height 15
click at [353, 94] on input "False" at bounding box center [350, 92] width 5 height 4
click at [357, 133] on label "False" at bounding box center [367, 125] width 45 height 15
click at [353, 128] on input "False" at bounding box center [350, 126] width 5 height 4
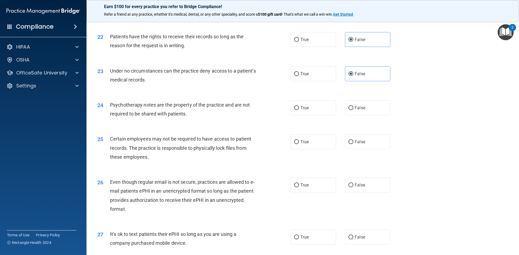
scroll to position [919, 0]
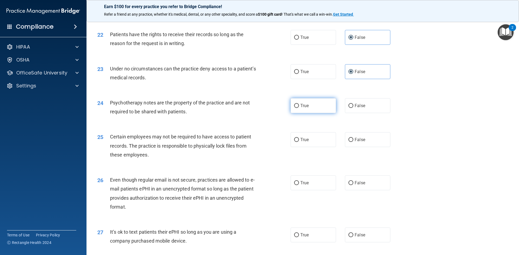
click at [297, 111] on label "True" at bounding box center [313, 105] width 45 height 15
click at [297, 108] on input "True" at bounding box center [296, 106] width 5 height 4
click at [313, 147] on label "True" at bounding box center [313, 139] width 45 height 15
click at [299, 142] on input "True" at bounding box center [296, 140] width 5 height 4
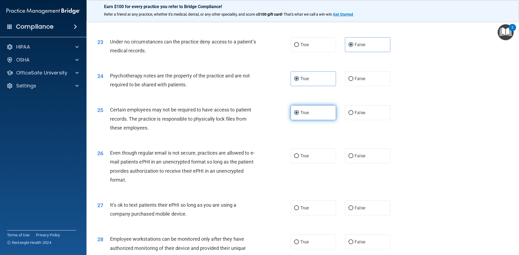
scroll to position [1000, 0]
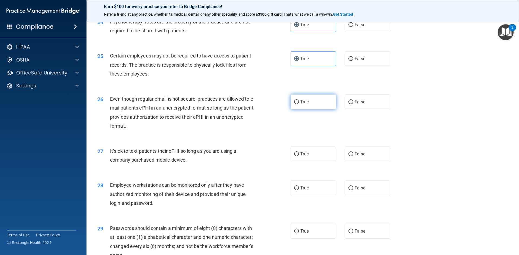
click at [303, 109] on label "True" at bounding box center [313, 102] width 45 height 15
click at [299, 104] on input "True" at bounding box center [296, 102] width 5 height 4
click at [355, 157] on span "False" at bounding box center [360, 154] width 11 height 5
click at [353, 156] on input "False" at bounding box center [350, 154] width 5 height 4
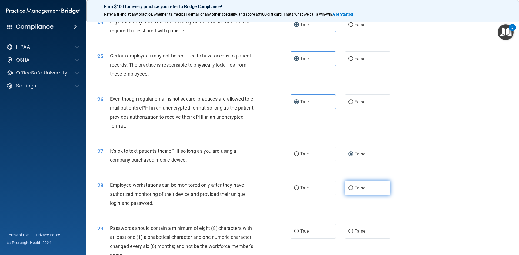
click at [355, 196] on label "False" at bounding box center [367, 188] width 45 height 15
click at [353, 191] on input "False" at bounding box center [350, 188] width 5 height 4
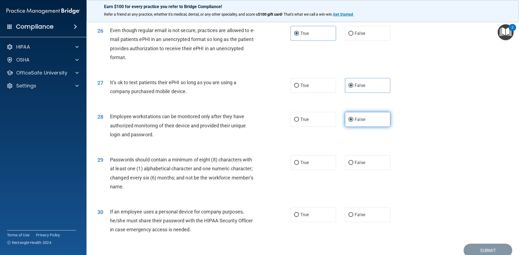
scroll to position [1081, 0]
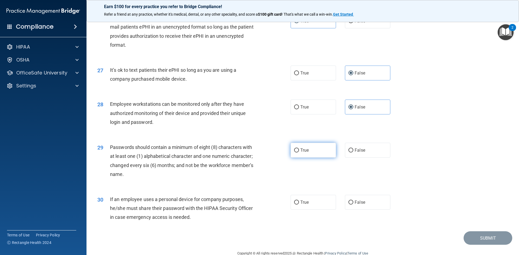
click at [312, 158] on label "True" at bounding box center [313, 150] width 45 height 15
click at [299, 153] on input "True" at bounding box center [296, 151] width 5 height 4
click at [355, 205] on span "False" at bounding box center [360, 202] width 11 height 5
click at [353, 205] on input "False" at bounding box center [350, 203] width 5 height 4
click at [475, 241] on button "Submit" at bounding box center [487, 239] width 49 height 14
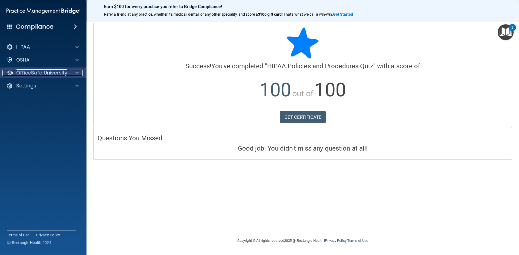
click at [41, 72] on p "OfficeSafe University" at bounding box center [41, 73] width 51 height 6
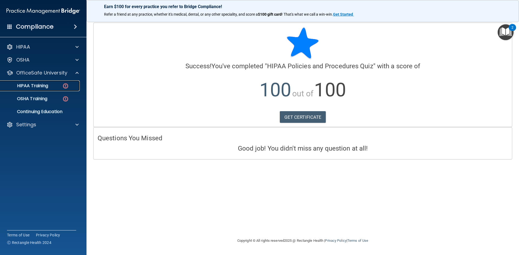
click at [40, 86] on p "HIPAA Training" at bounding box center [26, 85] width 45 height 5
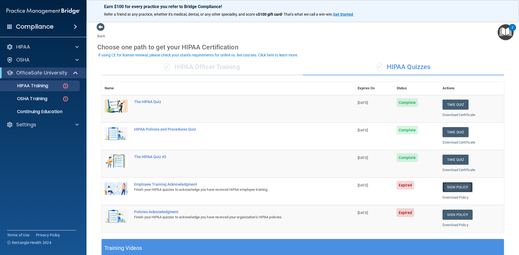
click at [446, 187] on link "Sign Policy" at bounding box center [457, 187] width 30 height 10
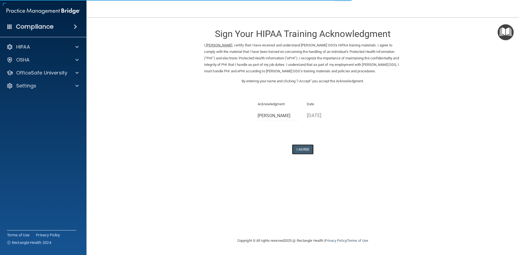
click at [300, 148] on button "I Agree" at bounding box center [303, 150] width 22 height 10
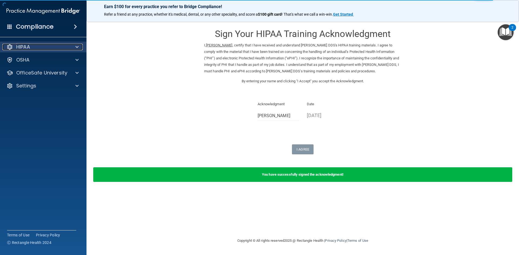
click at [54, 47] on div "HIPAA" at bounding box center [35, 47] width 67 height 6
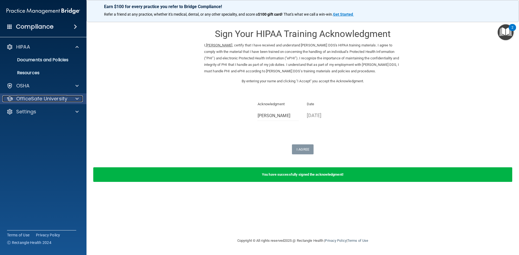
click at [58, 96] on p "OfficeSafe University" at bounding box center [41, 99] width 51 height 6
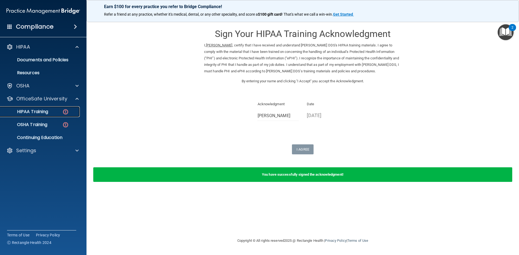
click at [69, 114] on img at bounding box center [65, 112] width 7 height 7
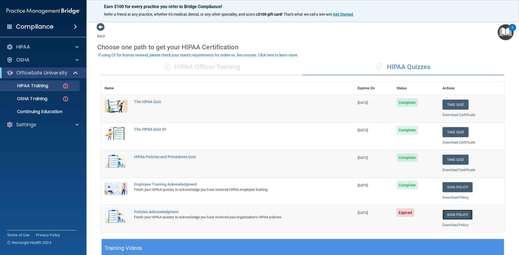
click at [462, 216] on link "Sign Policy" at bounding box center [457, 215] width 30 height 10
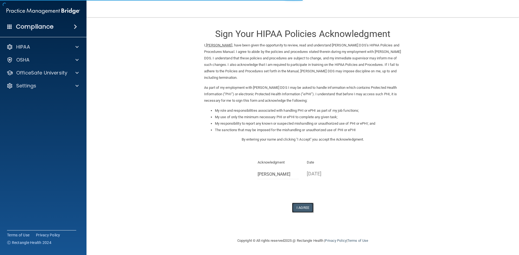
click at [296, 206] on button "I Agree" at bounding box center [303, 208] width 22 height 10
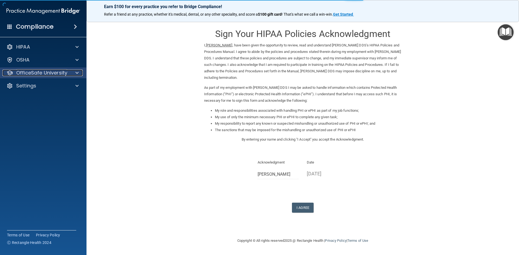
click at [47, 72] on p "OfficeSafe University" at bounding box center [41, 73] width 51 height 6
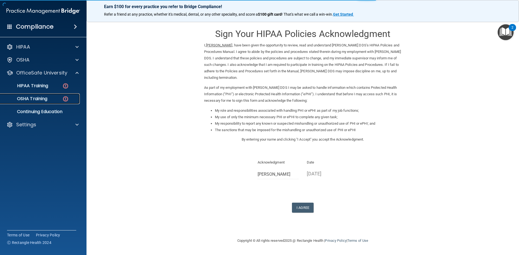
click at [54, 96] on div "OSHA Training" at bounding box center [41, 98] width 74 height 5
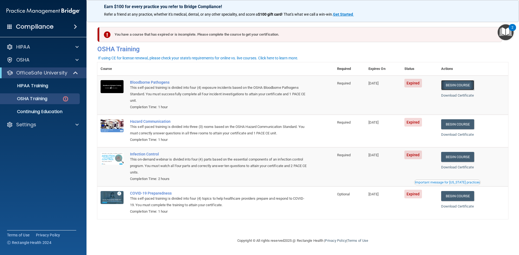
click at [451, 85] on link "Begin Course" at bounding box center [457, 85] width 33 height 10
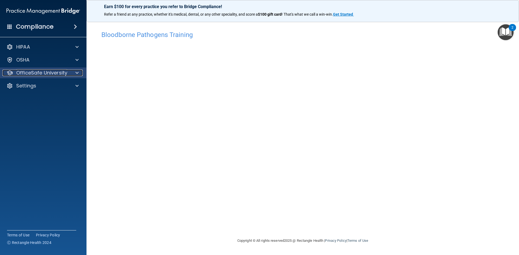
click at [77, 72] on span at bounding box center [76, 73] width 3 height 6
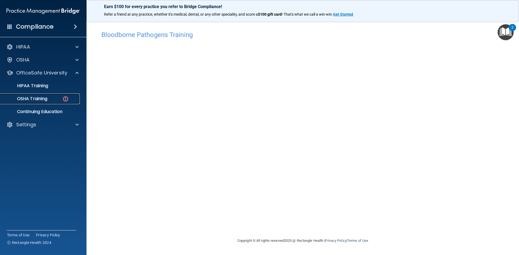
click at [58, 96] on link "OSHA Training" at bounding box center [37, 99] width 85 height 11
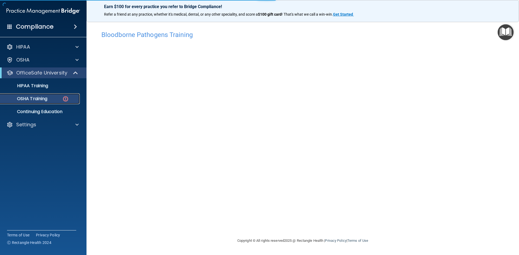
click at [69, 98] on div "OSHA Training" at bounding box center [41, 98] width 74 height 5
click at [51, 97] on div "OSHA Training" at bounding box center [41, 98] width 74 height 5
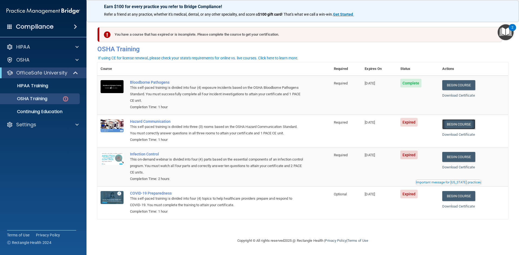
click at [464, 126] on link "Begin Course" at bounding box center [458, 124] width 33 height 10
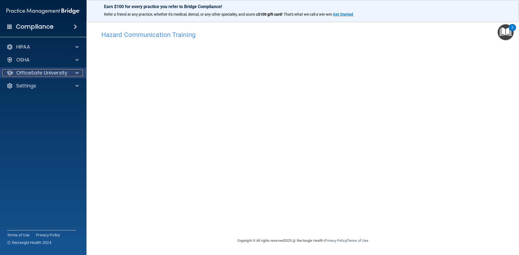
click at [78, 75] on span at bounding box center [76, 73] width 3 height 6
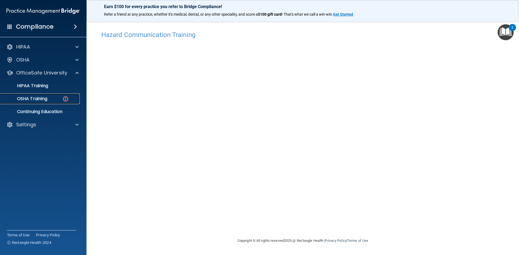
click at [66, 101] on img at bounding box center [65, 99] width 7 height 7
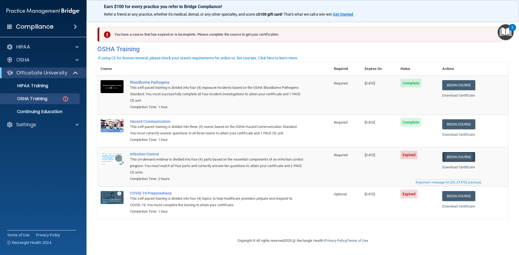
click at [452, 159] on link "Begin Course" at bounding box center [458, 157] width 33 height 10
click at [466, 169] on link "Download Certificate" at bounding box center [458, 167] width 33 height 4
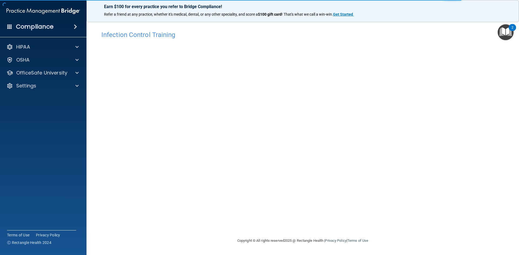
drag, startPoint x: 453, startPoint y: 159, endPoint x: 395, endPoint y: 161, distance: 58.7
click at [436, 179] on div "Infection Control Training This course doesn’t expire until [DATE]. Are you sur…" at bounding box center [302, 133] width 411 height 210
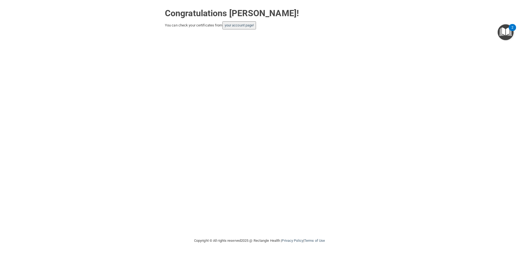
click at [244, 28] on button "your account page!" at bounding box center [239, 25] width 34 height 8
click at [241, 26] on link "your account page!" at bounding box center [239, 25] width 29 height 4
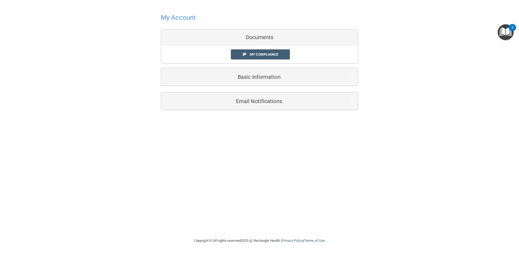
click at [243, 37] on div "Documents" at bounding box center [259, 38] width 197 height 16
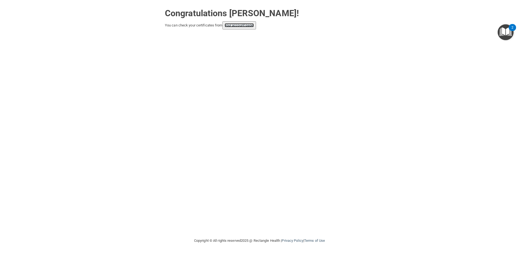
click at [230, 27] on link "your account page!" at bounding box center [239, 25] width 29 height 4
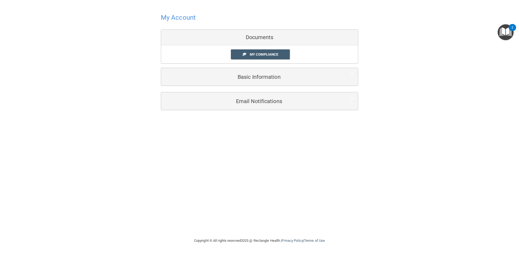
click at [244, 35] on div "Documents" at bounding box center [259, 38] width 197 height 16
click at [248, 38] on div "Documents" at bounding box center [259, 38] width 197 height 16
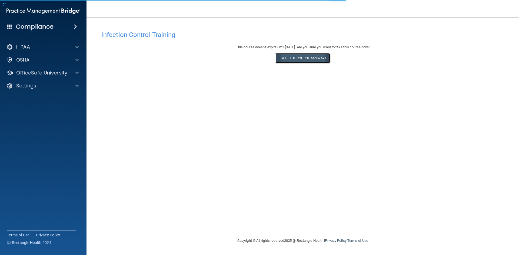
click at [309, 60] on button "Take the course anyway!" at bounding box center [302, 58] width 54 height 10
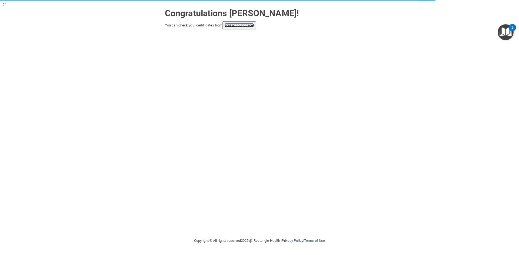
click at [242, 26] on link "your account page!" at bounding box center [239, 25] width 29 height 4
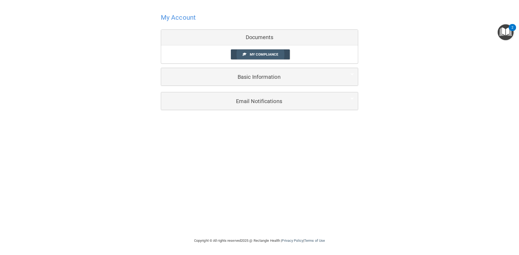
click at [256, 54] on span "My Compliance" at bounding box center [264, 54] width 28 height 4
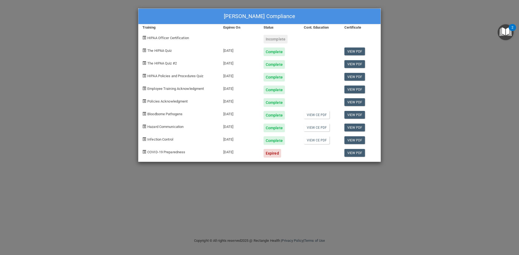
click at [184, 152] on span "COVID-19 Preparedness" at bounding box center [166, 152] width 38 height 4
click at [354, 153] on link "View PDF" at bounding box center [354, 153] width 21 height 8
click at [147, 27] on div "Training" at bounding box center [178, 27] width 81 height 6
click at [171, 152] on span "COVID-19 Preparedness" at bounding box center [166, 152] width 38 height 4
click at [152, 153] on span "COVID-19 Preparedness" at bounding box center [166, 152] width 38 height 4
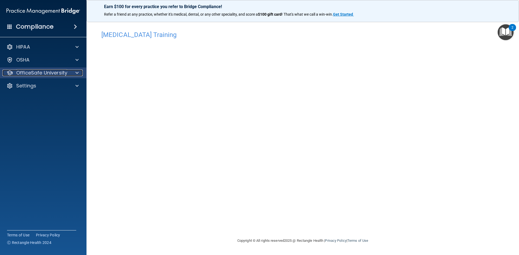
click at [30, 76] on p "OfficeSafe University" at bounding box center [41, 73] width 51 height 6
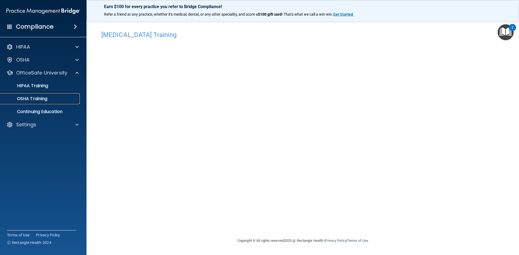
click at [34, 100] on p "OSHA Training" at bounding box center [26, 98] width 44 height 5
